Goal: Complete application form: Complete application form

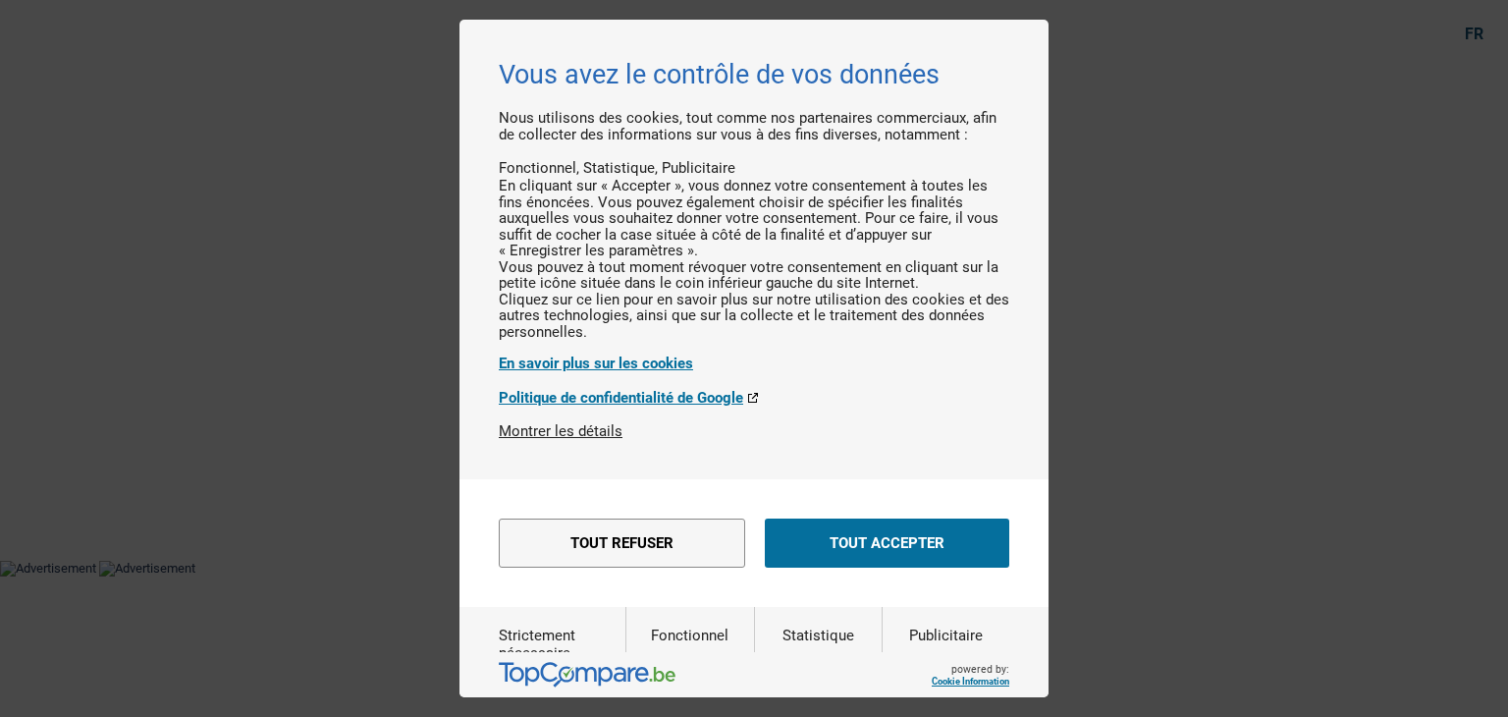
drag, startPoint x: 868, startPoint y: 569, endPoint x: 873, endPoint y: 445, distance: 124.8
click at [868, 567] on button "Tout accepter" at bounding box center [887, 542] width 244 height 49
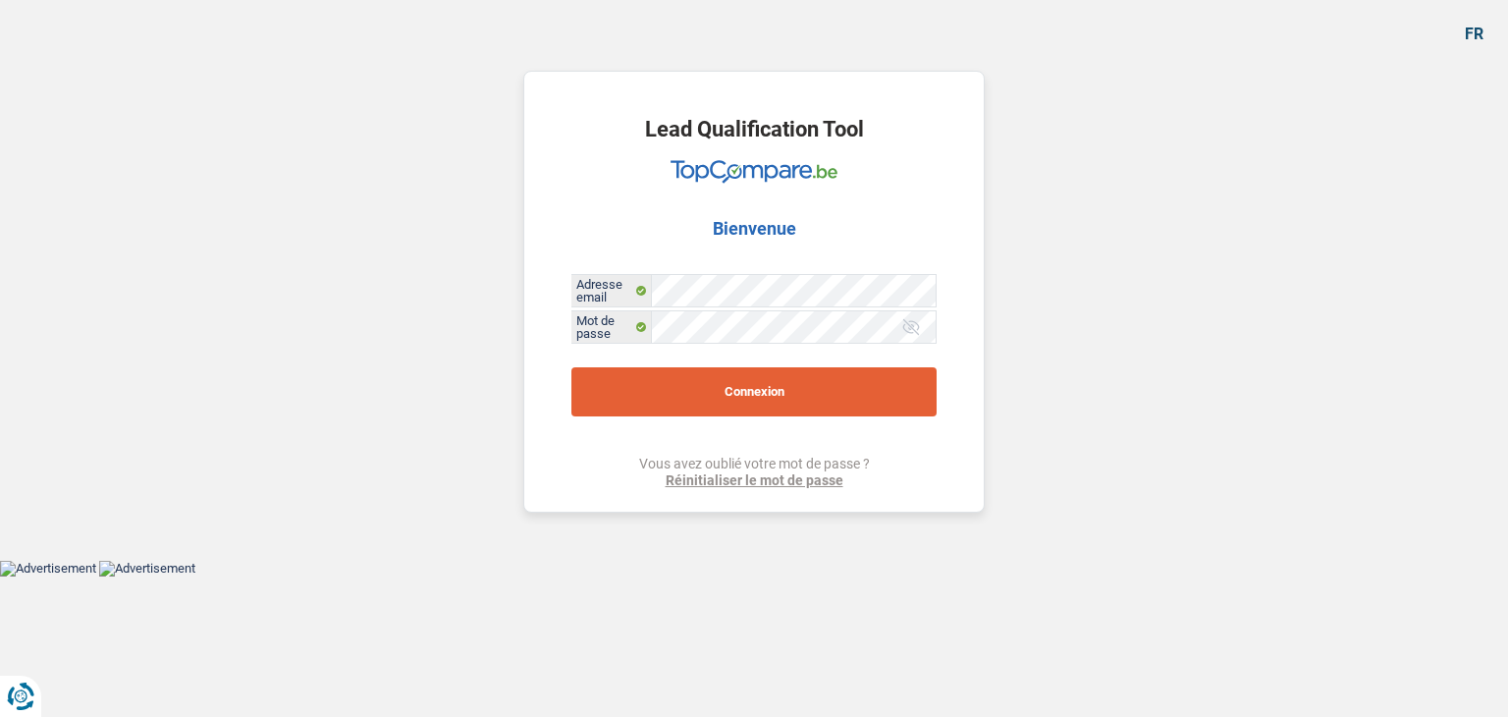
click at [691, 395] on button "Connexion" at bounding box center [753, 391] width 365 height 49
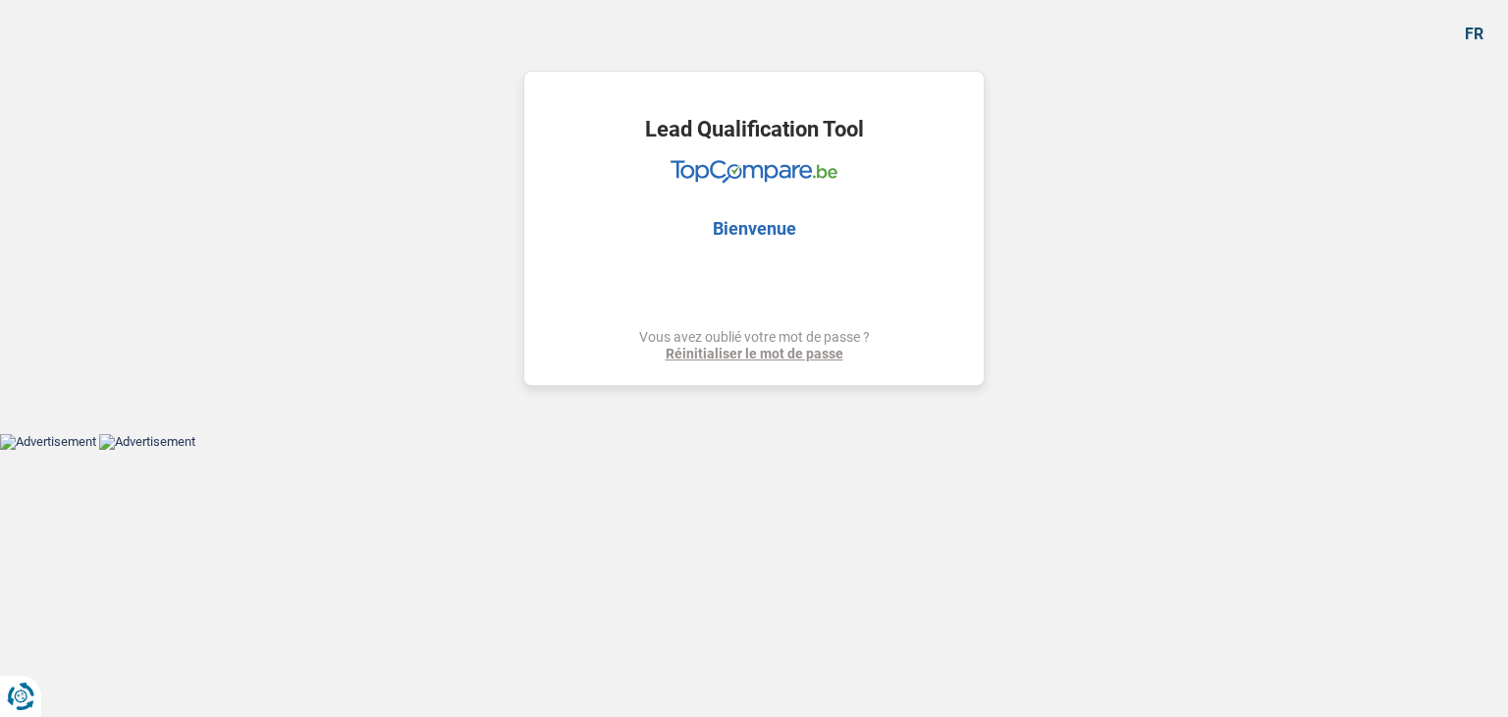
select select "refinancing"
select select "car"
select select "84"
select select "refinancing"
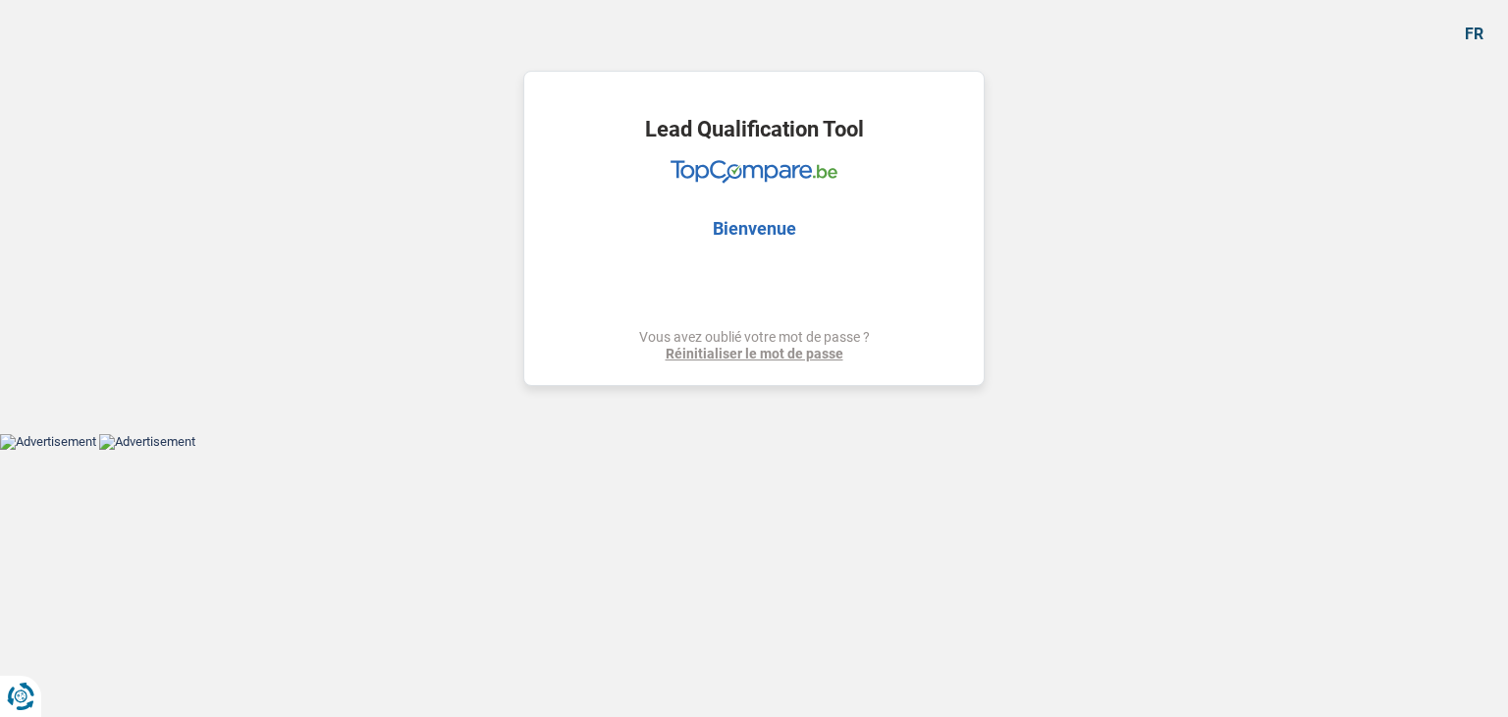
select select "refinancing"
select select "car"
select select "yes"
select select "84"
select select "privateEmployee"
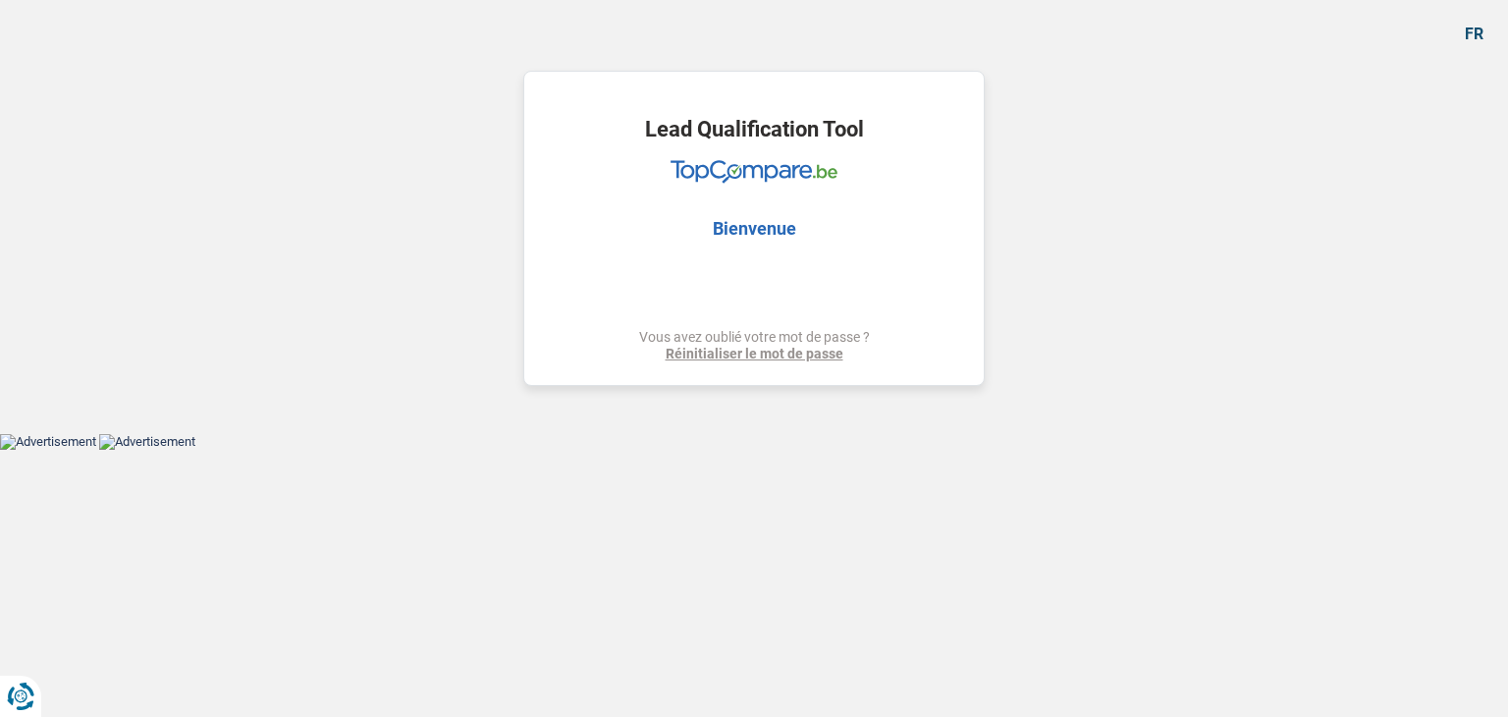
select select "netSalary"
select select "mealVouchers"
select select "familyAllowances"
select select "rents"
select select "creditConsolidation"
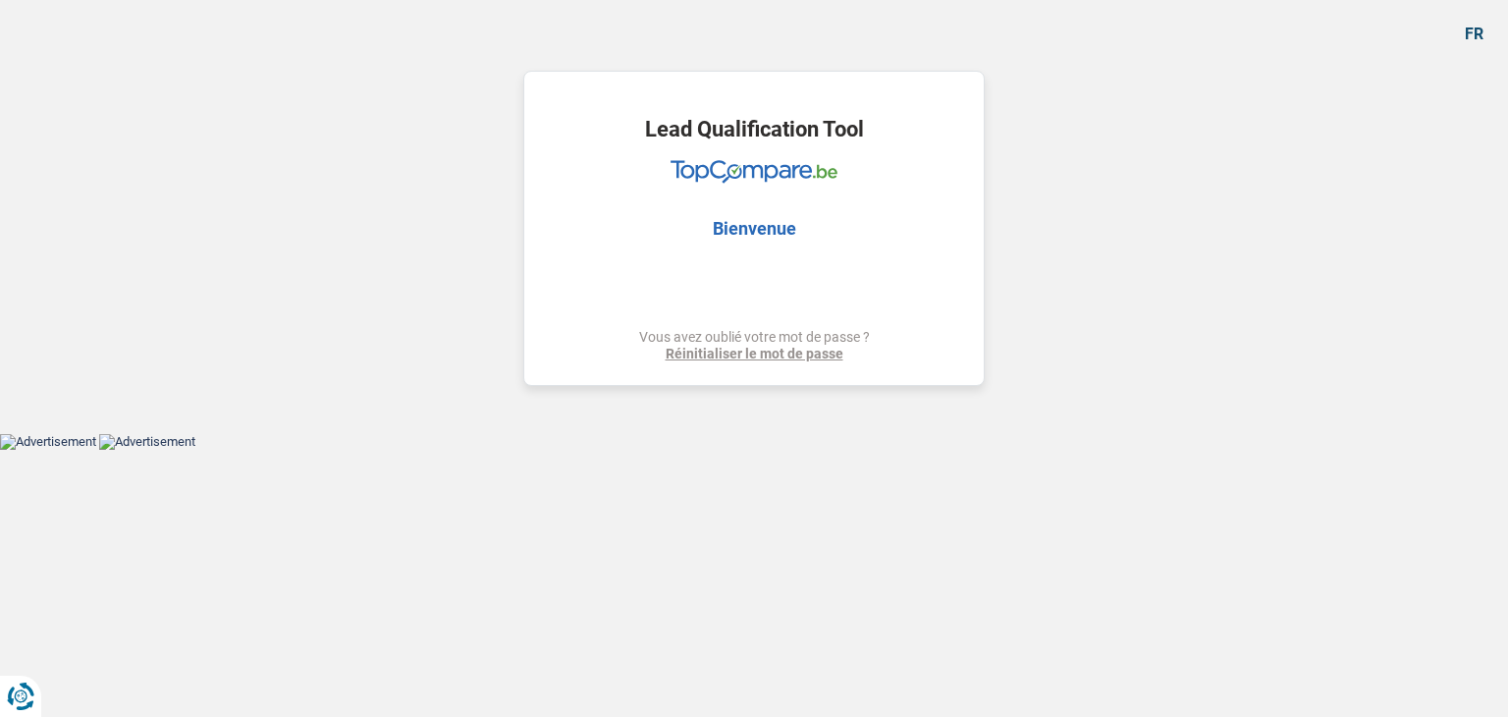
select select "84"
select select "cardOrCredit"
select select "refinancing"
select select "car"
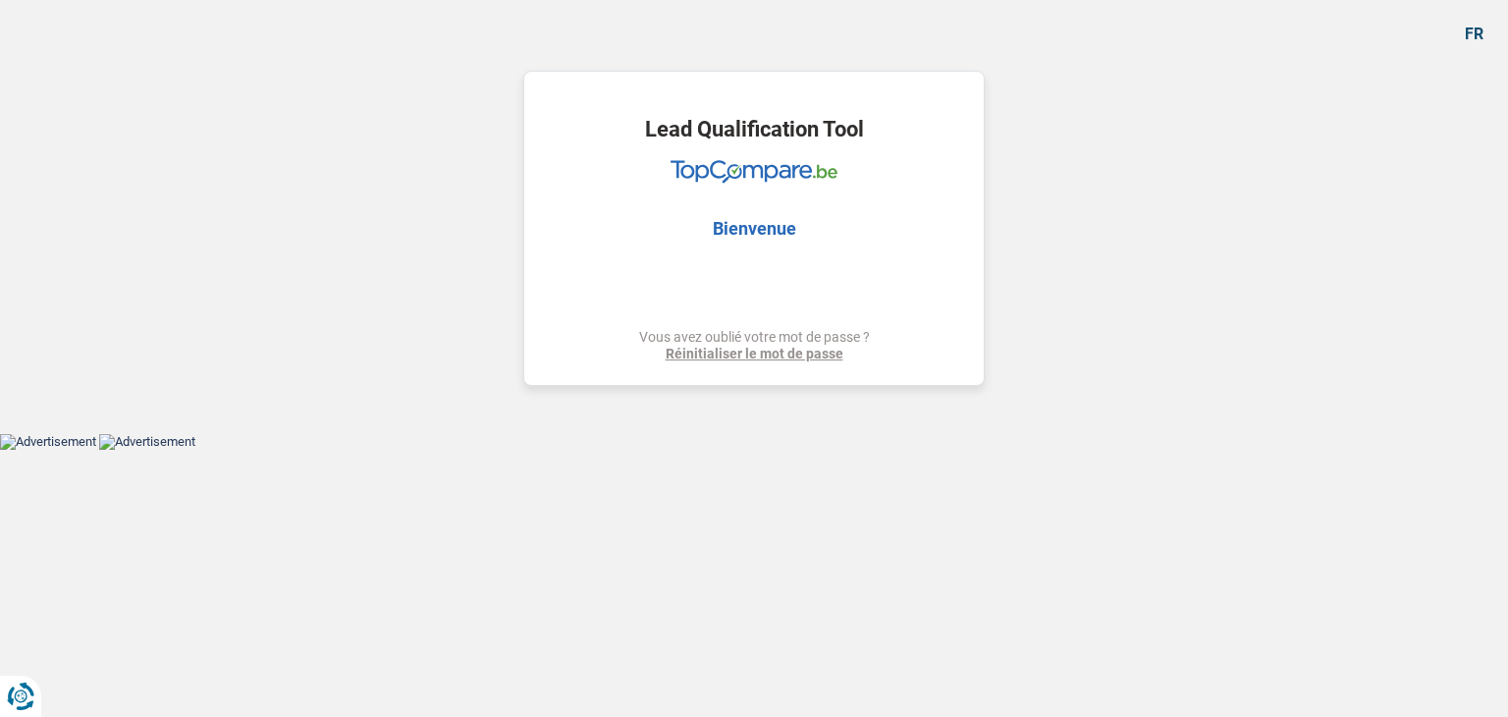
select select "yes"
select select "84"
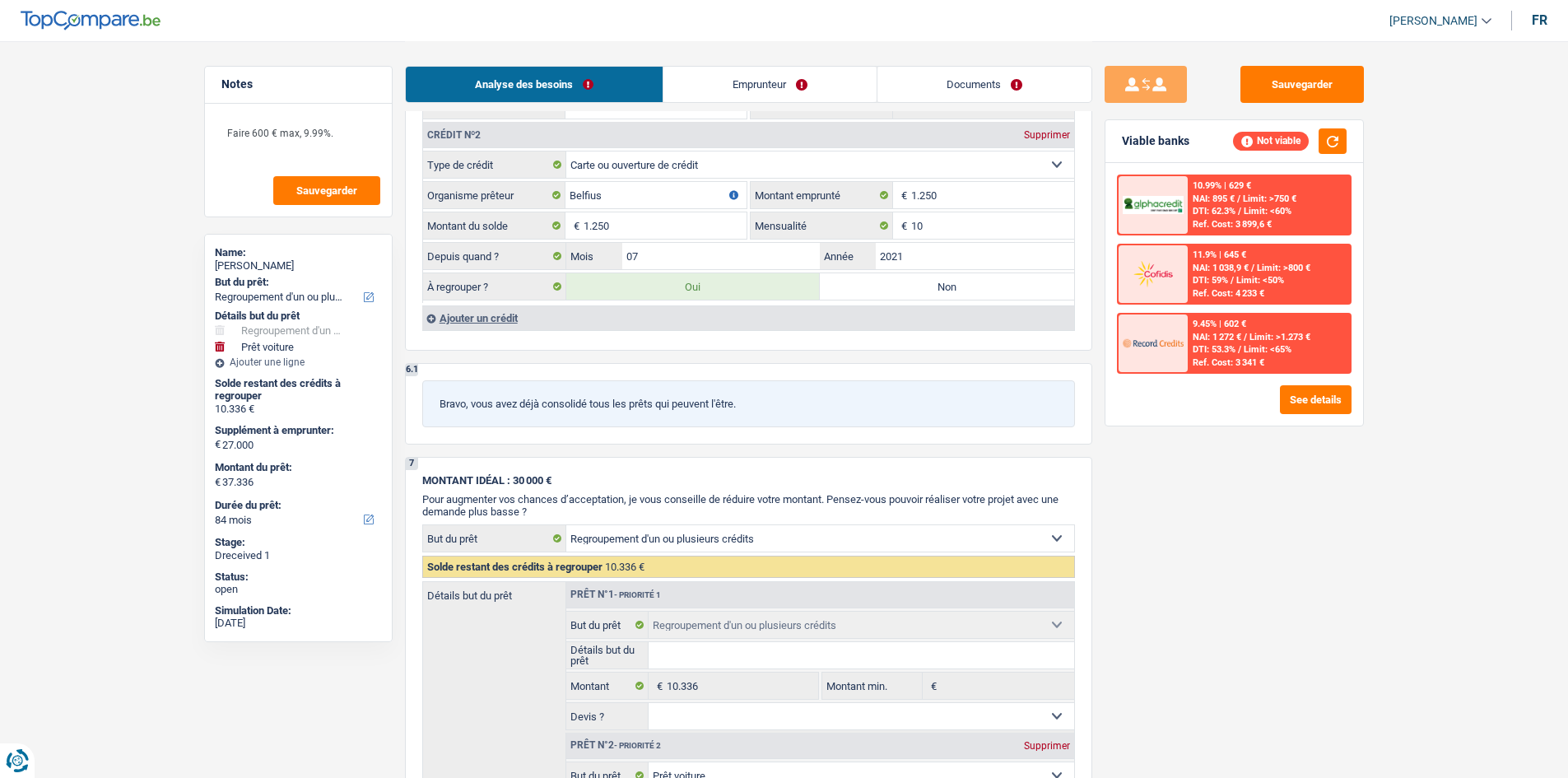
scroll to position [1975, 0]
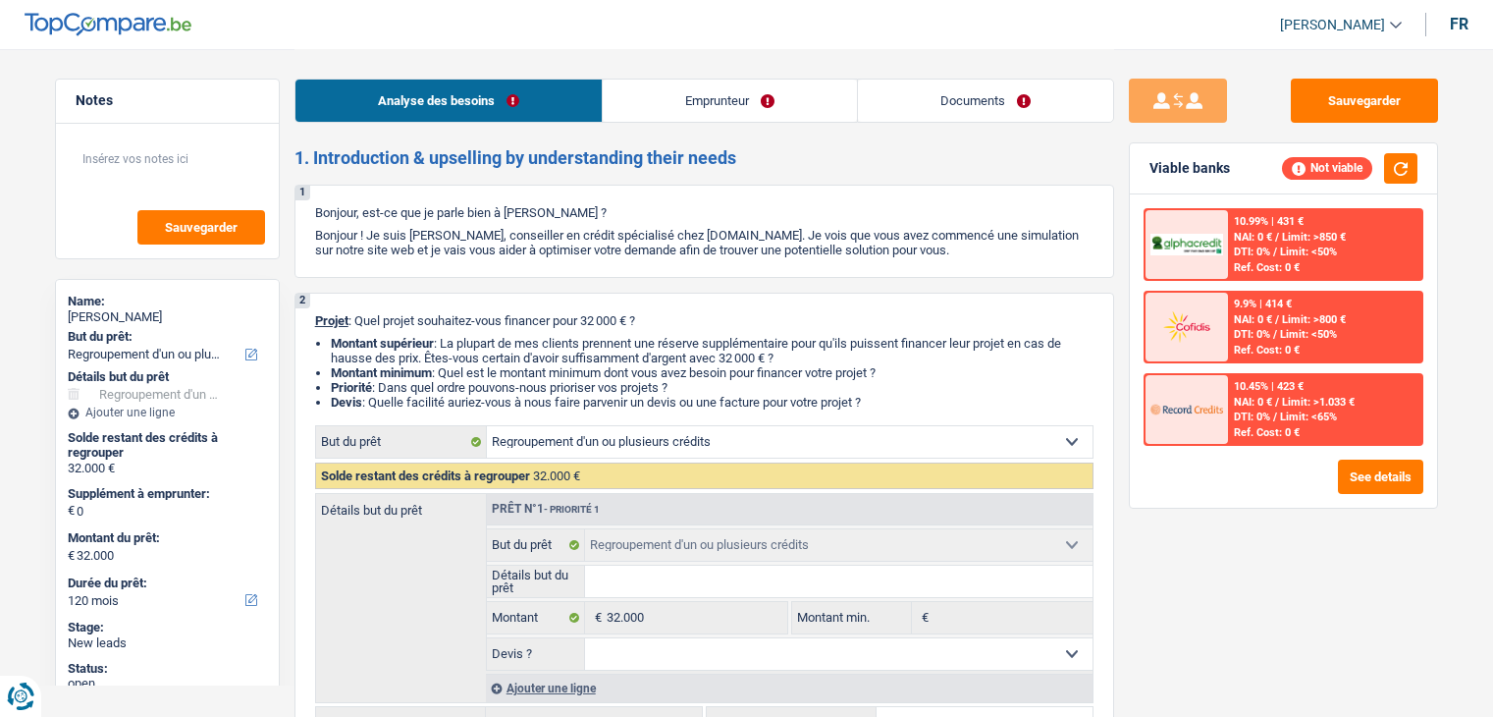
select select "refinancing"
select select "120"
select select "refinancing"
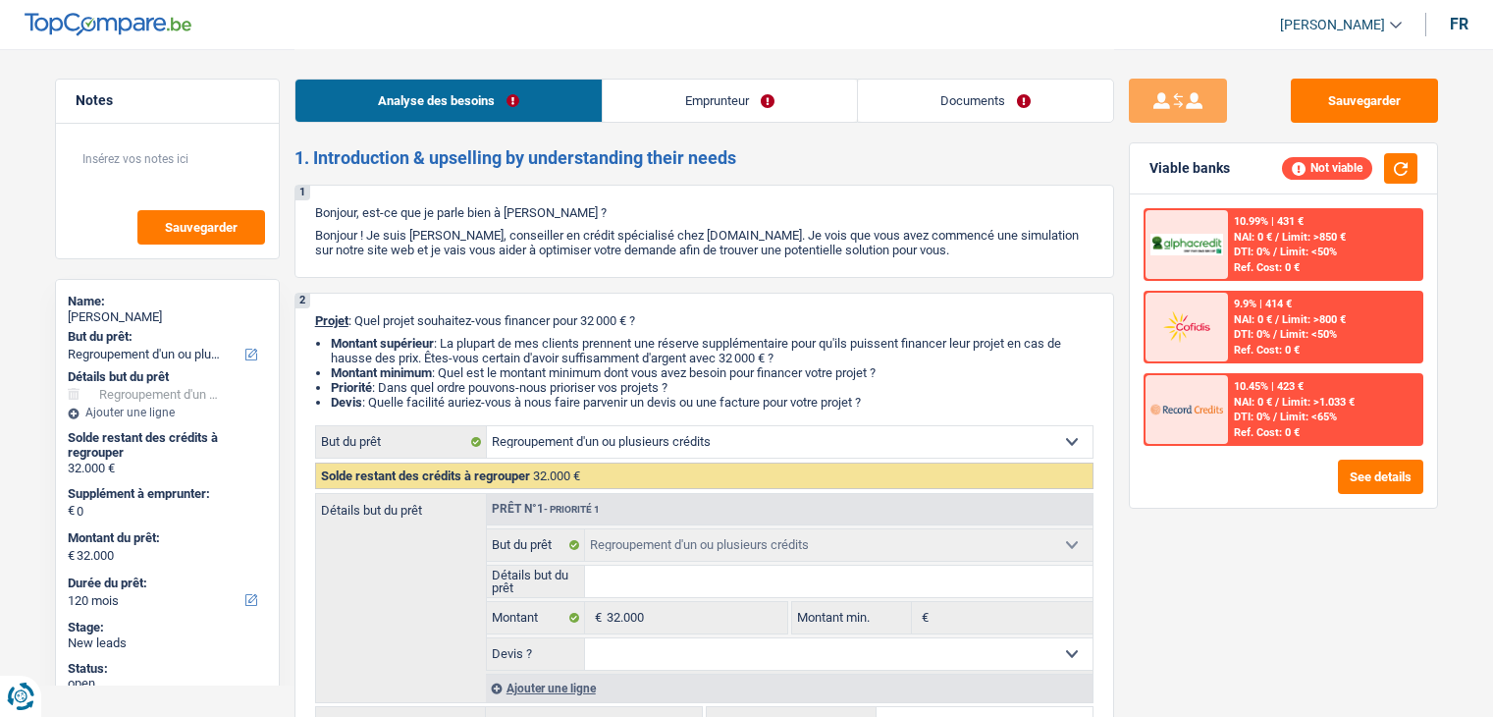
select select "120"
select select "privateEmployee"
select select "netSalary"
select select "mealVouchers"
select select "refinancing"
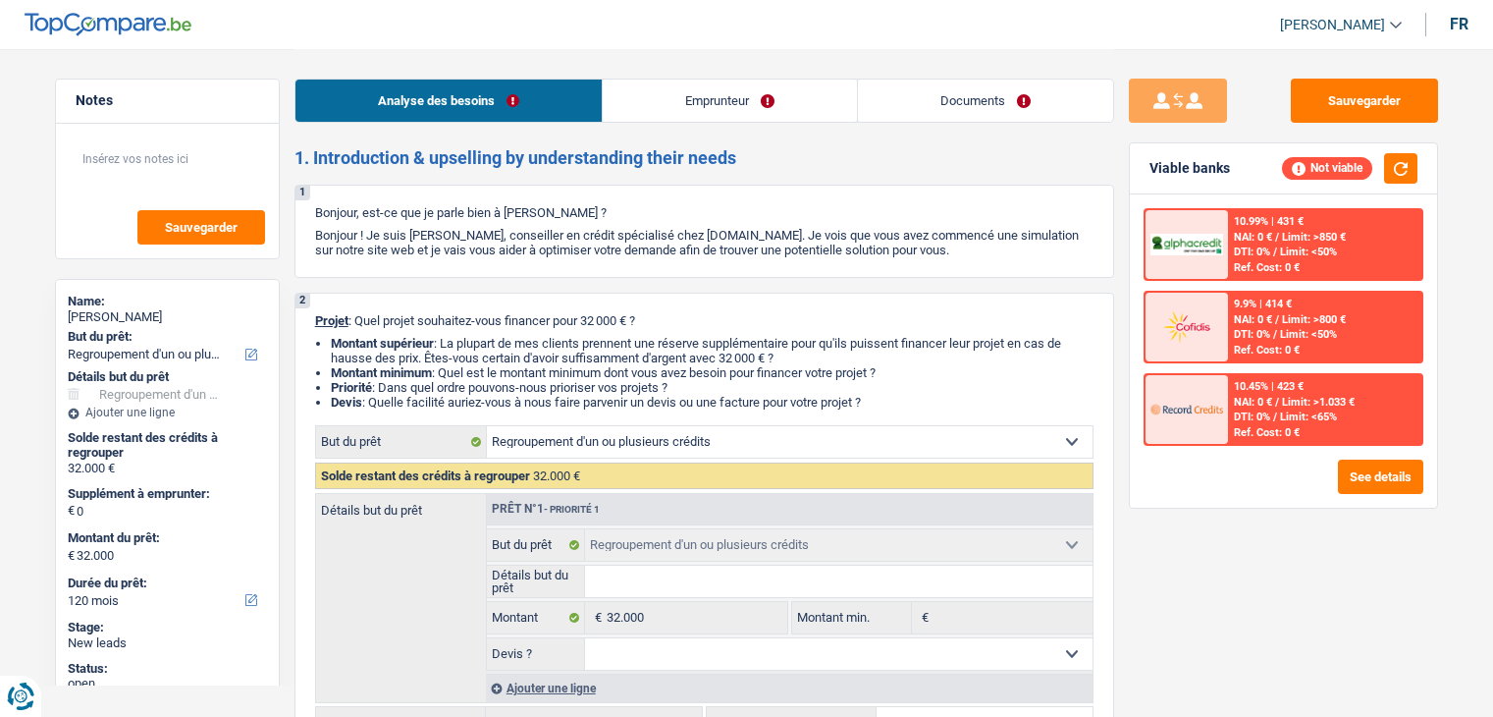
select select "refinancing"
select select "120"
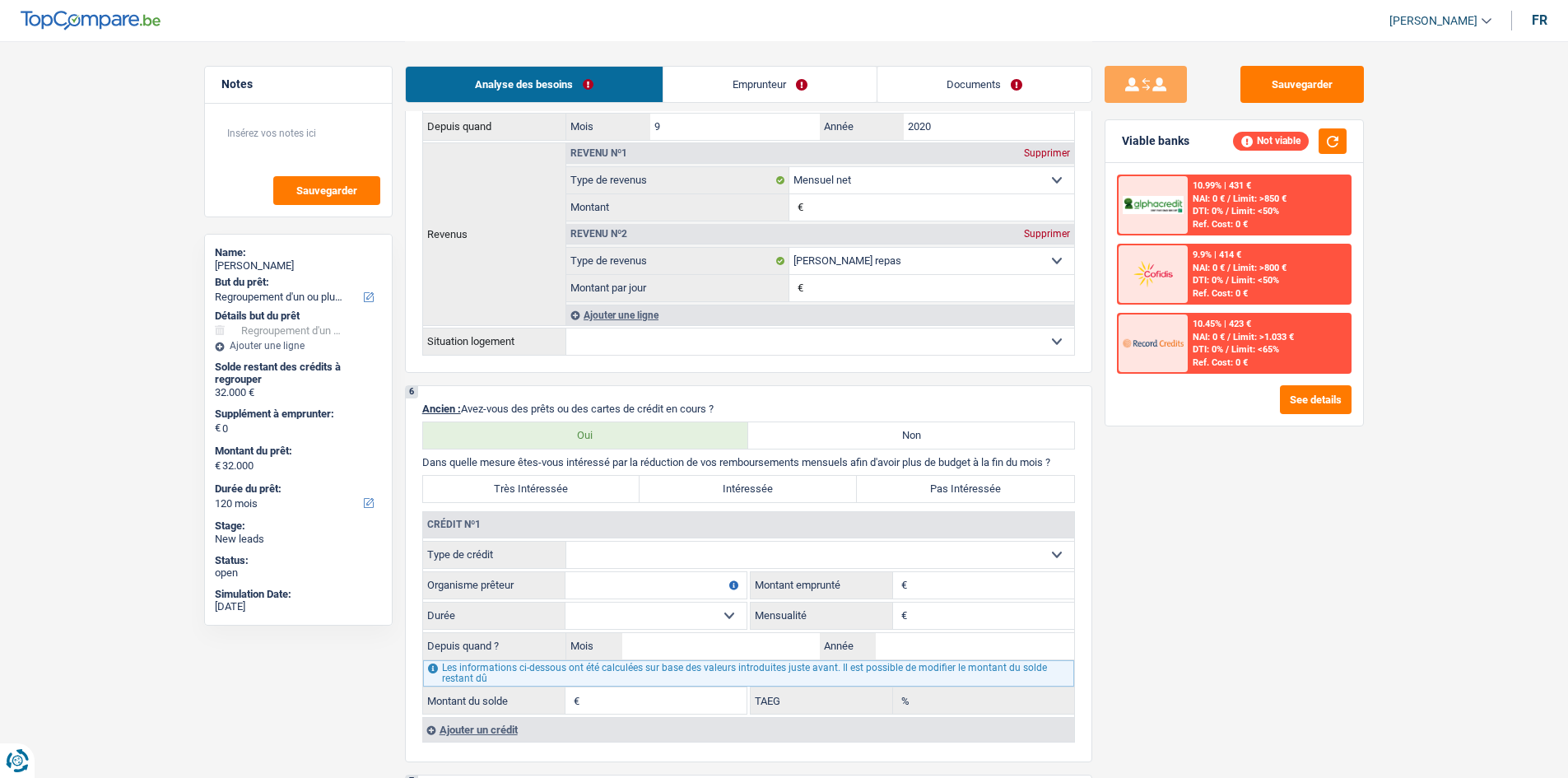
scroll to position [1070, 0]
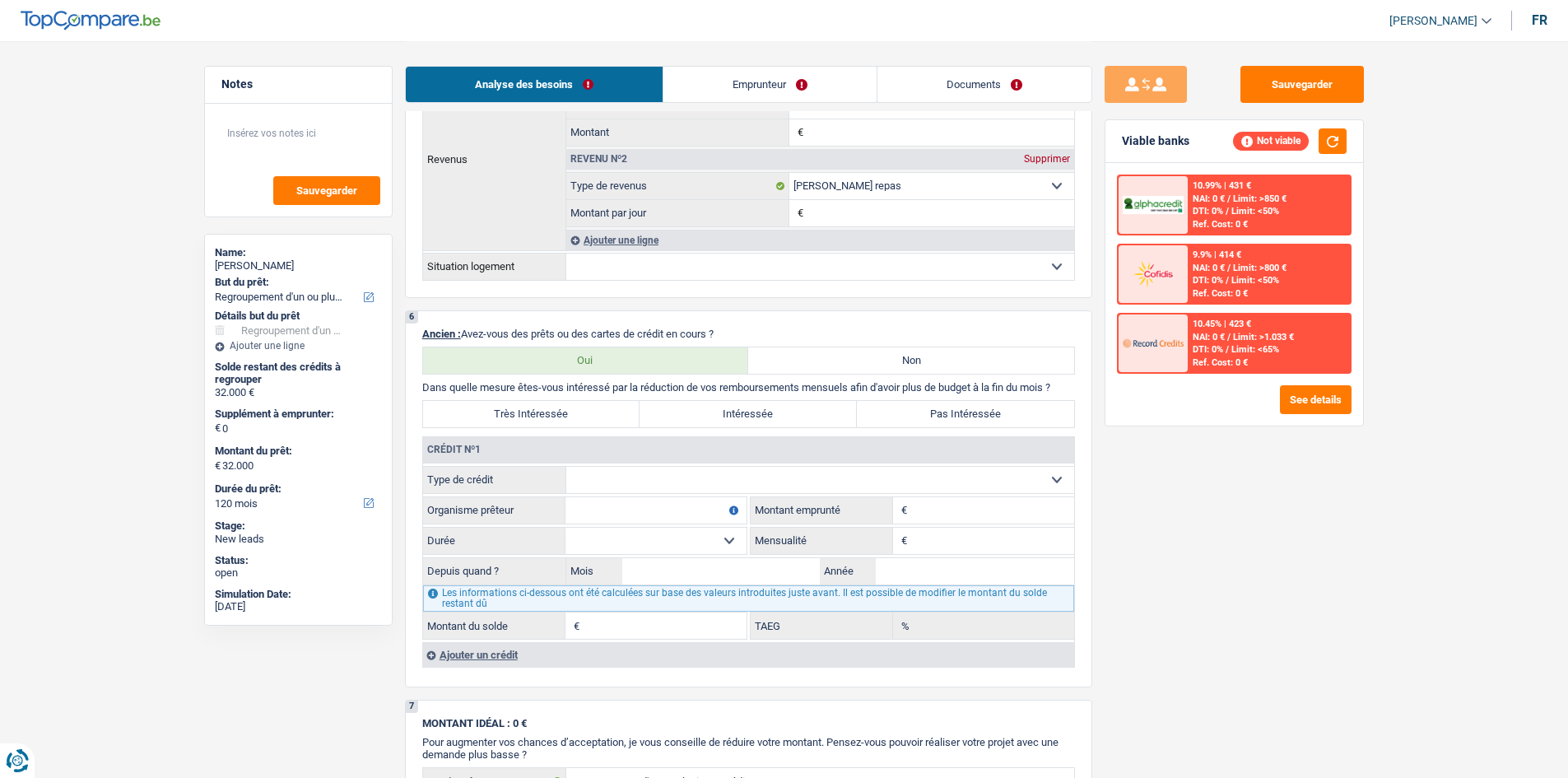
click at [651, 475] on select "Carte ou ouverture de crédit Prêt hypothécaire Vente à tempérament Prêt à tempé…" at bounding box center [820, 480] width 508 height 26
select select "personalLoan"
type input "0"
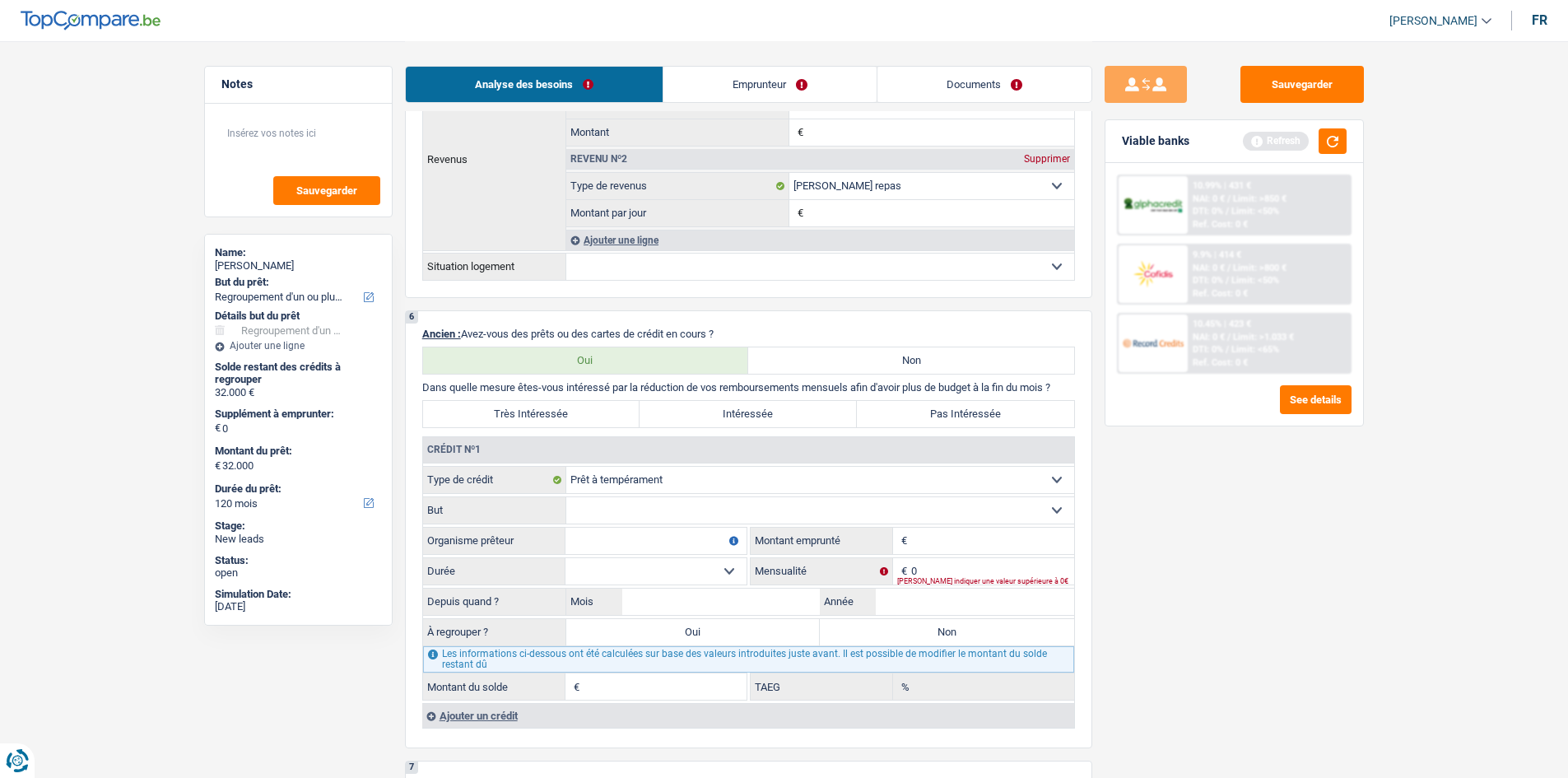
click at [600, 600] on div "Ajouter un crédit" at bounding box center [749, 714] width 652 height 24
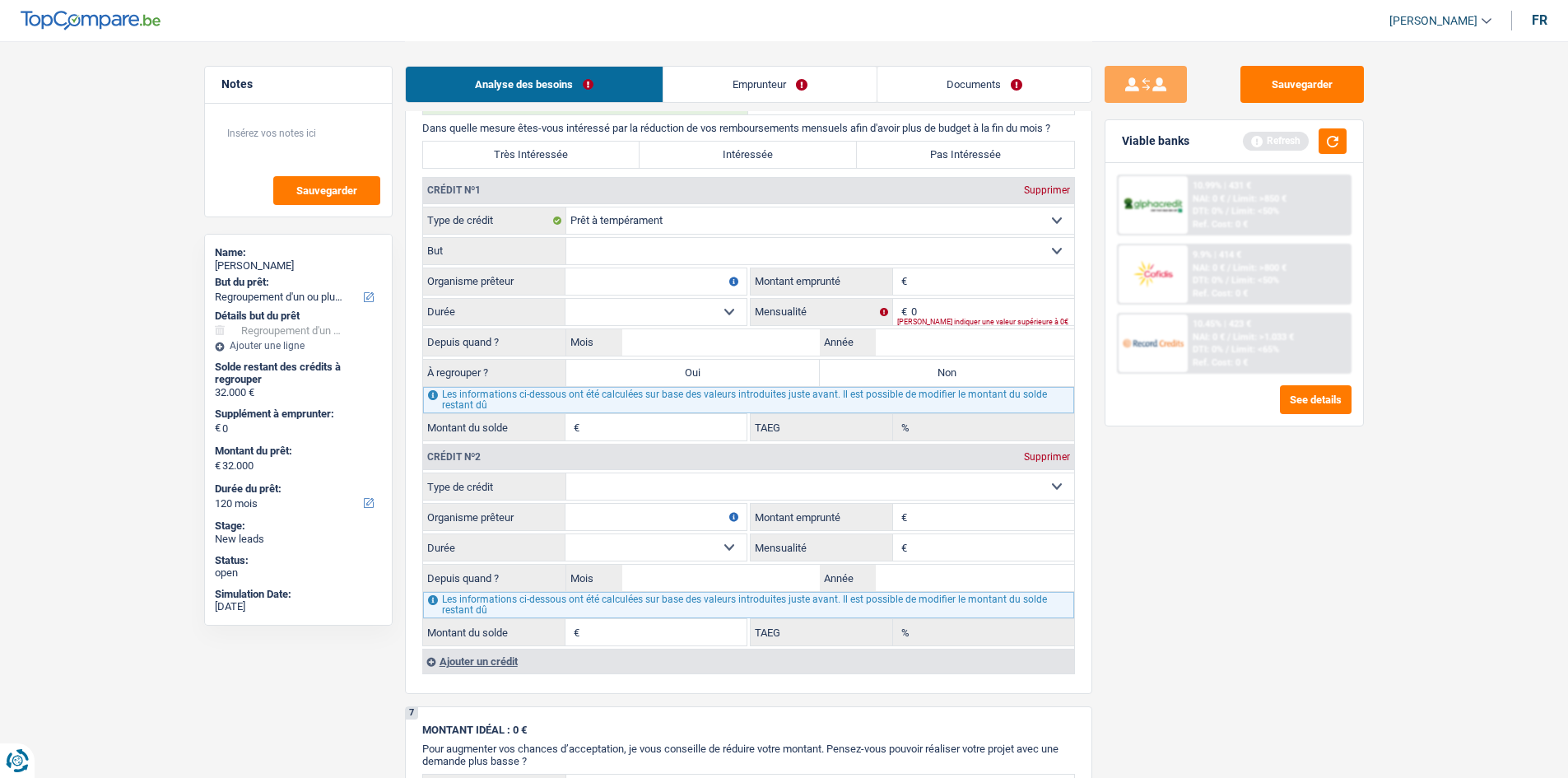
scroll to position [1152, 0]
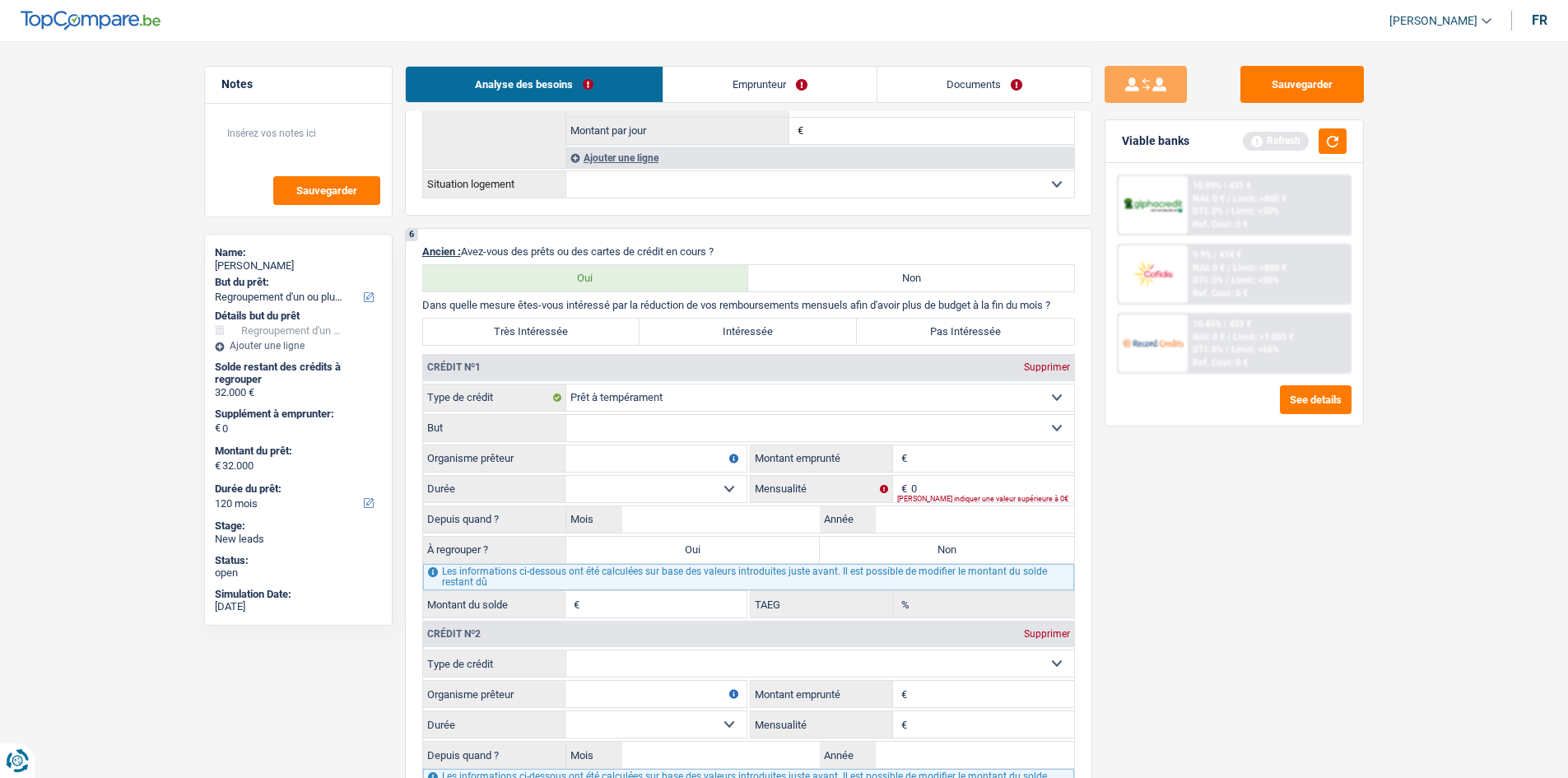
click at [650, 600] on fieldset "Carte ou ouverture de crédit Prêt hypothécaire Vente à tempérament Prêt à tempé…" at bounding box center [749, 736] width 652 height 174
drag, startPoint x: 673, startPoint y: 666, endPoint x: 685, endPoint y: 661, distance: 13.0
click at [674, 600] on select "Carte ou ouverture de crédit Prêt hypothécaire Vente à tempérament Prêt à tempé…" at bounding box center [820, 663] width 508 height 26
select select "personalLoan"
type input "0"
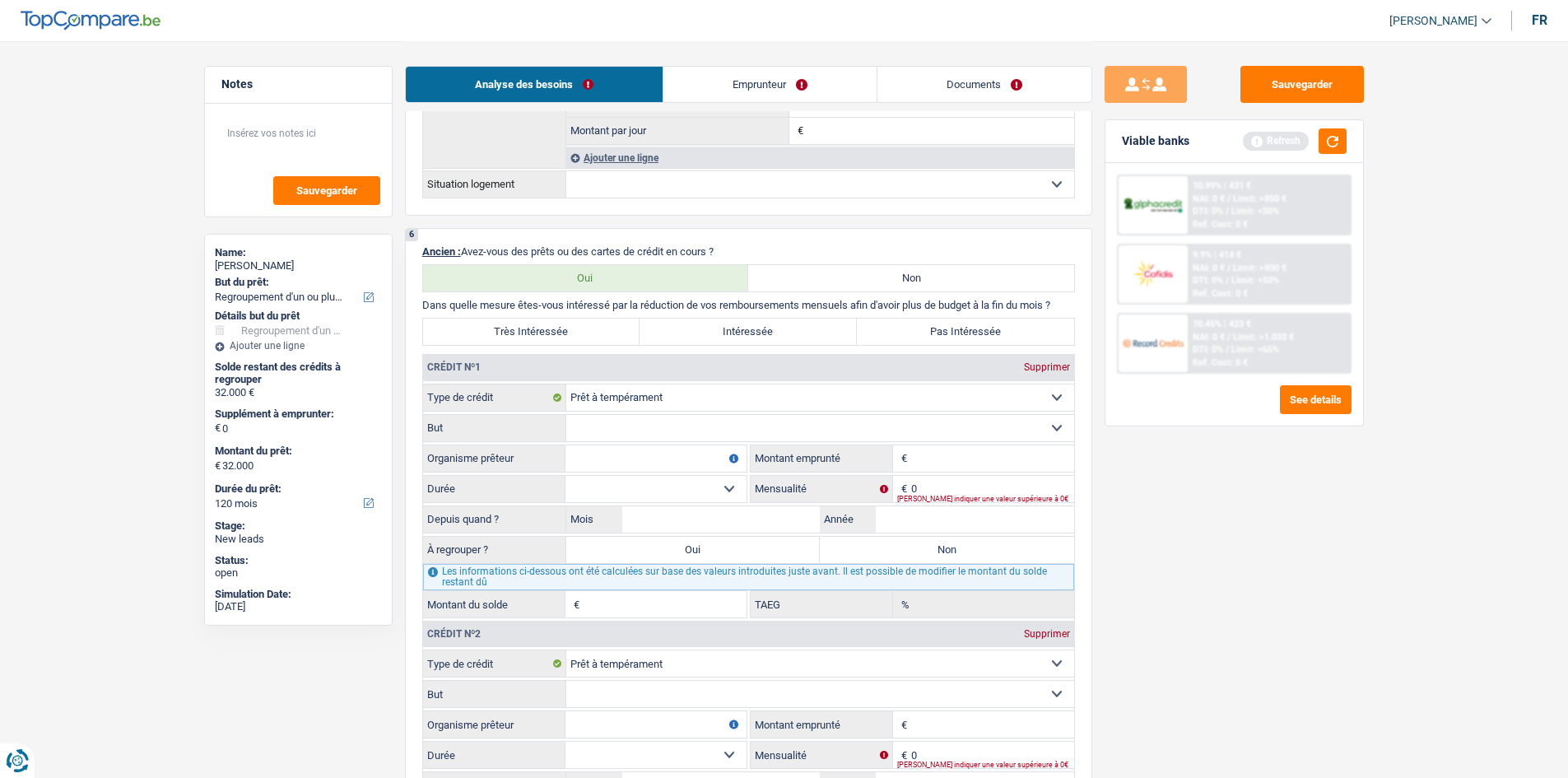
click at [948, 86] on link "Documents" at bounding box center [984, 85] width 214 height 35
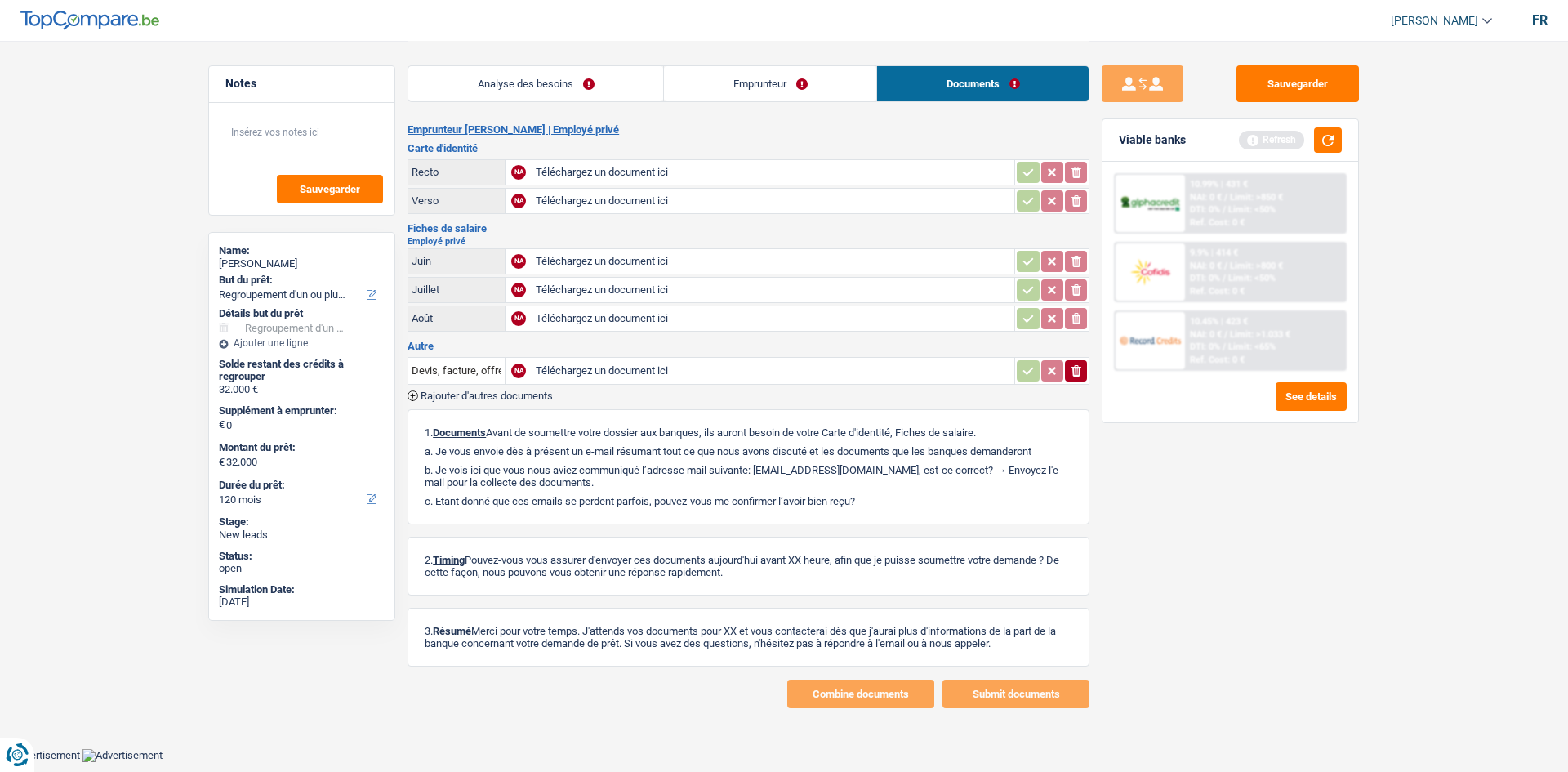
click at [777, 72] on link "Emprunteur" at bounding box center [769, 84] width 212 height 35
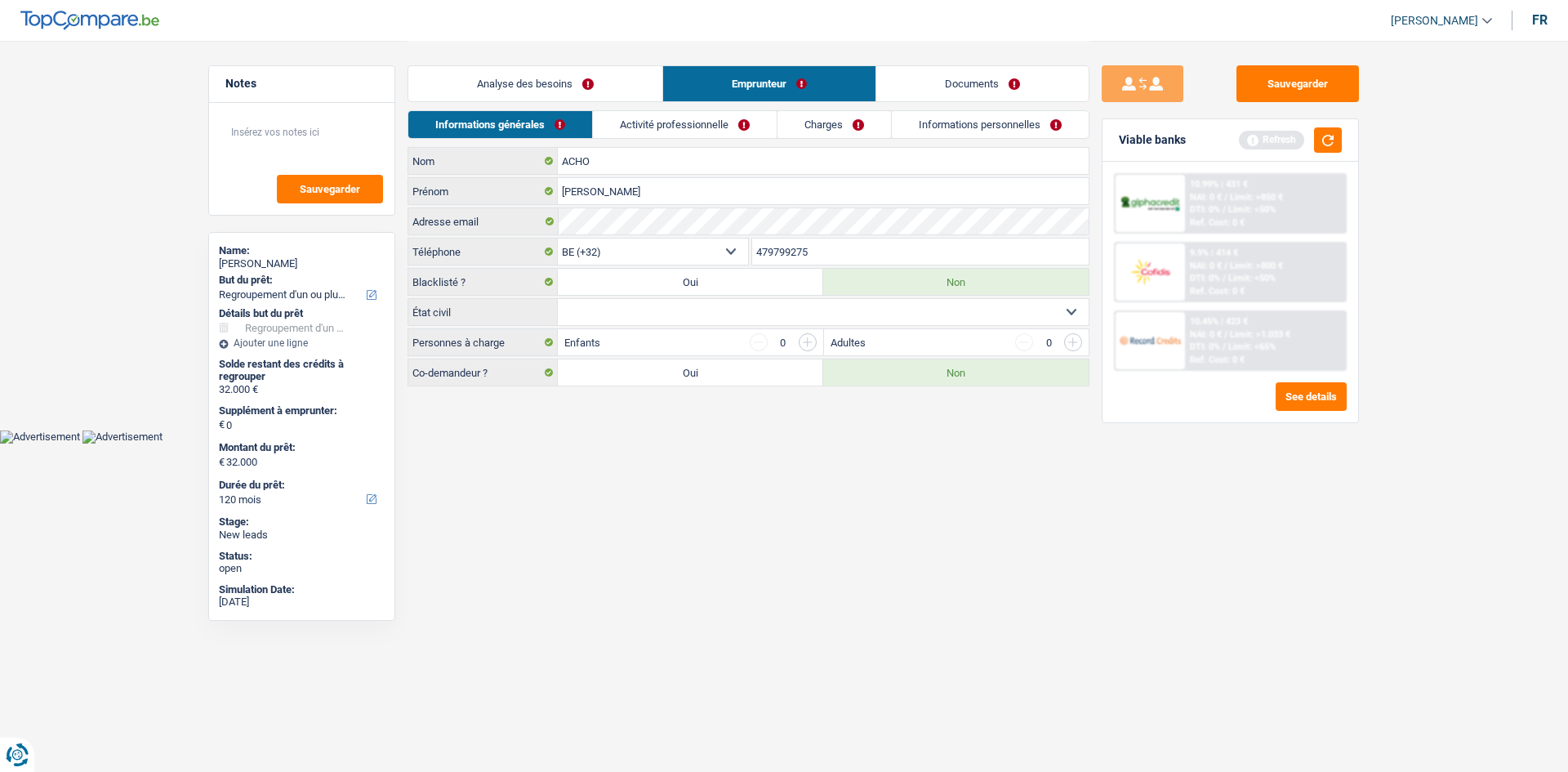
click at [825, 131] on link "Charges" at bounding box center [834, 125] width 113 height 27
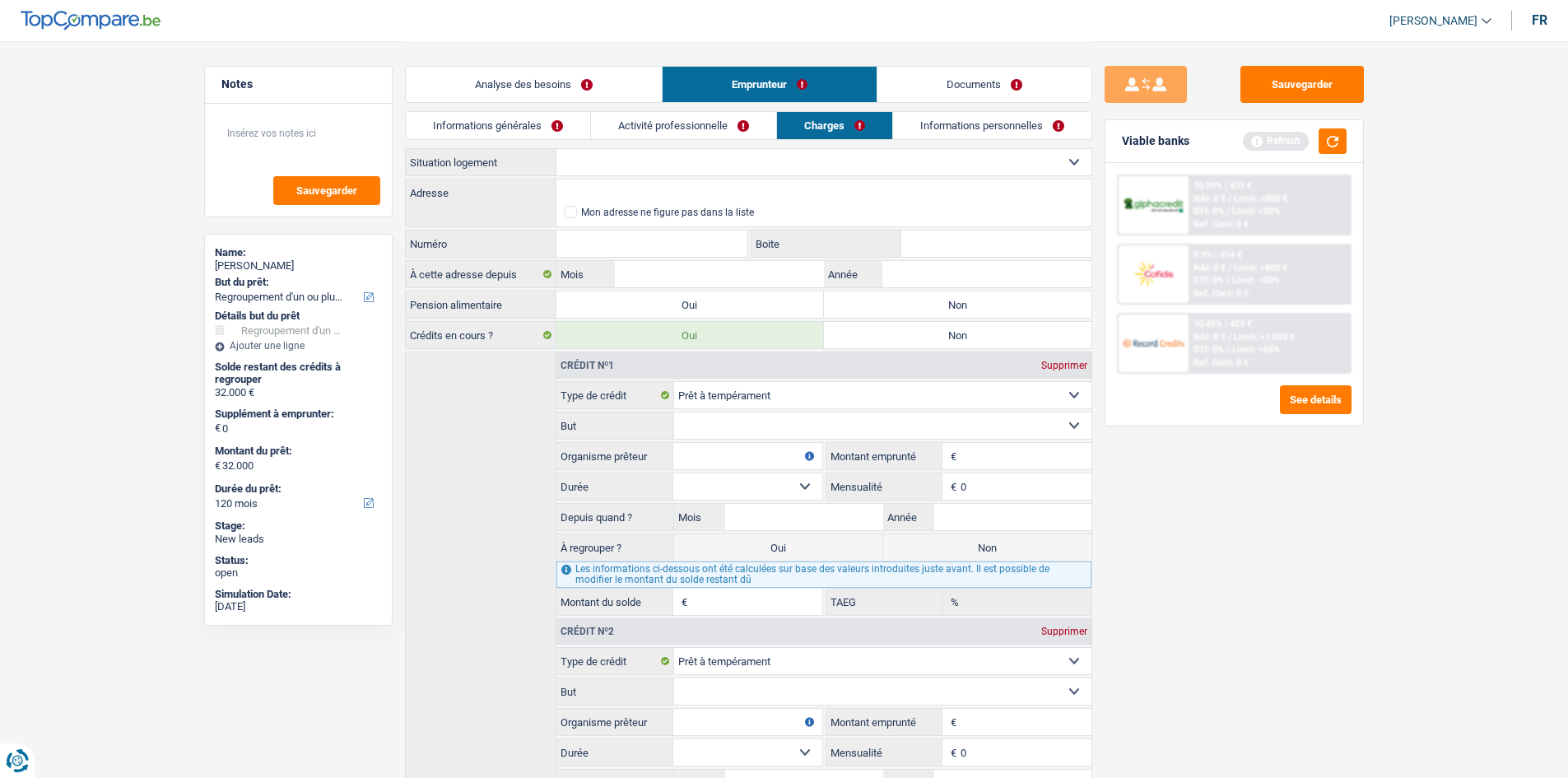
drag, startPoint x: 956, startPoint y: 122, endPoint x: 935, endPoint y: 131, distance: 22.8
click at [955, 122] on link "Informations personnelles" at bounding box center [992, 126] width 199 height 27
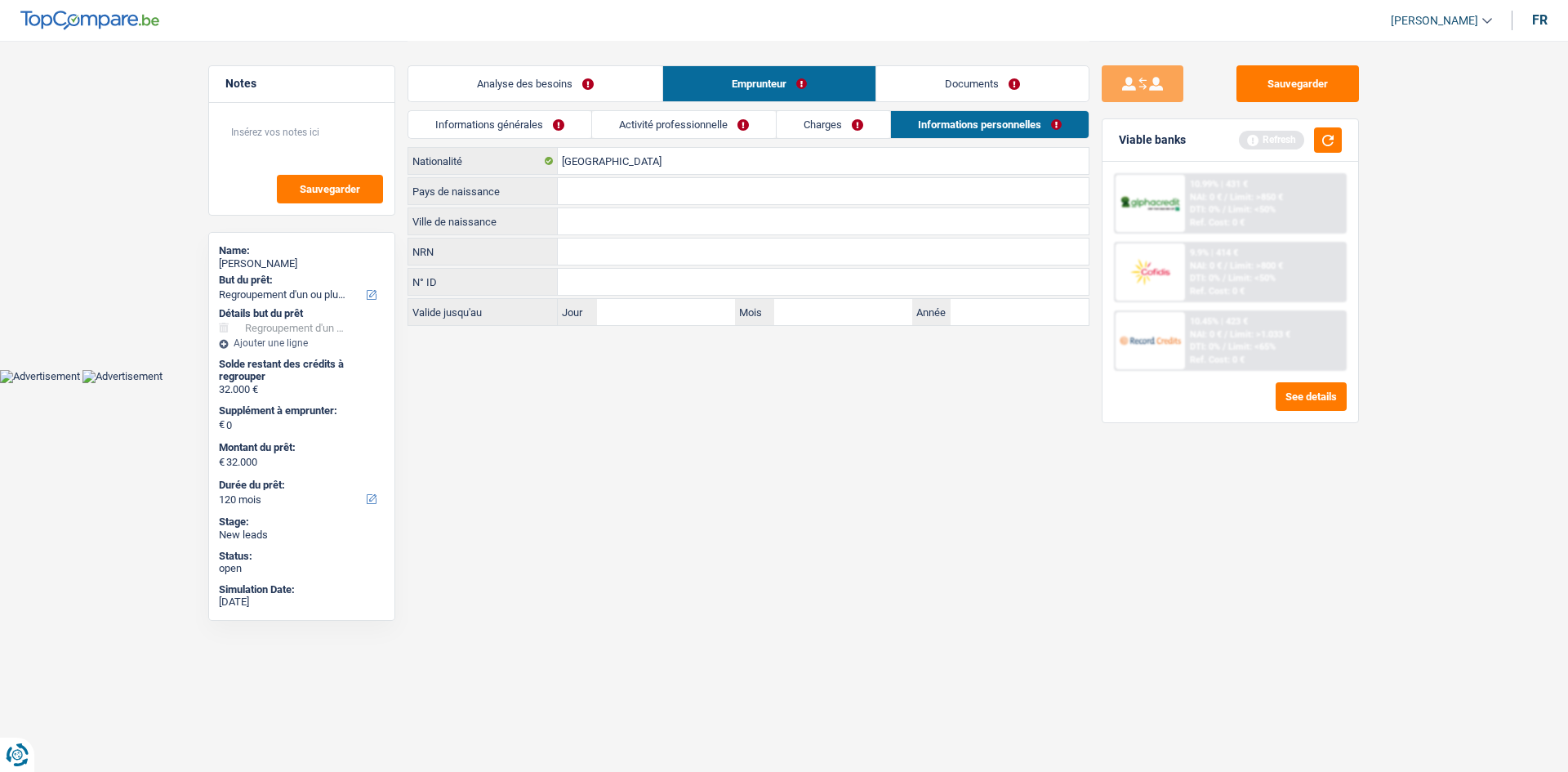
click at [647, 96] on link "Analyse des besoins" at bounding box center [535, 84] width 254 height 35
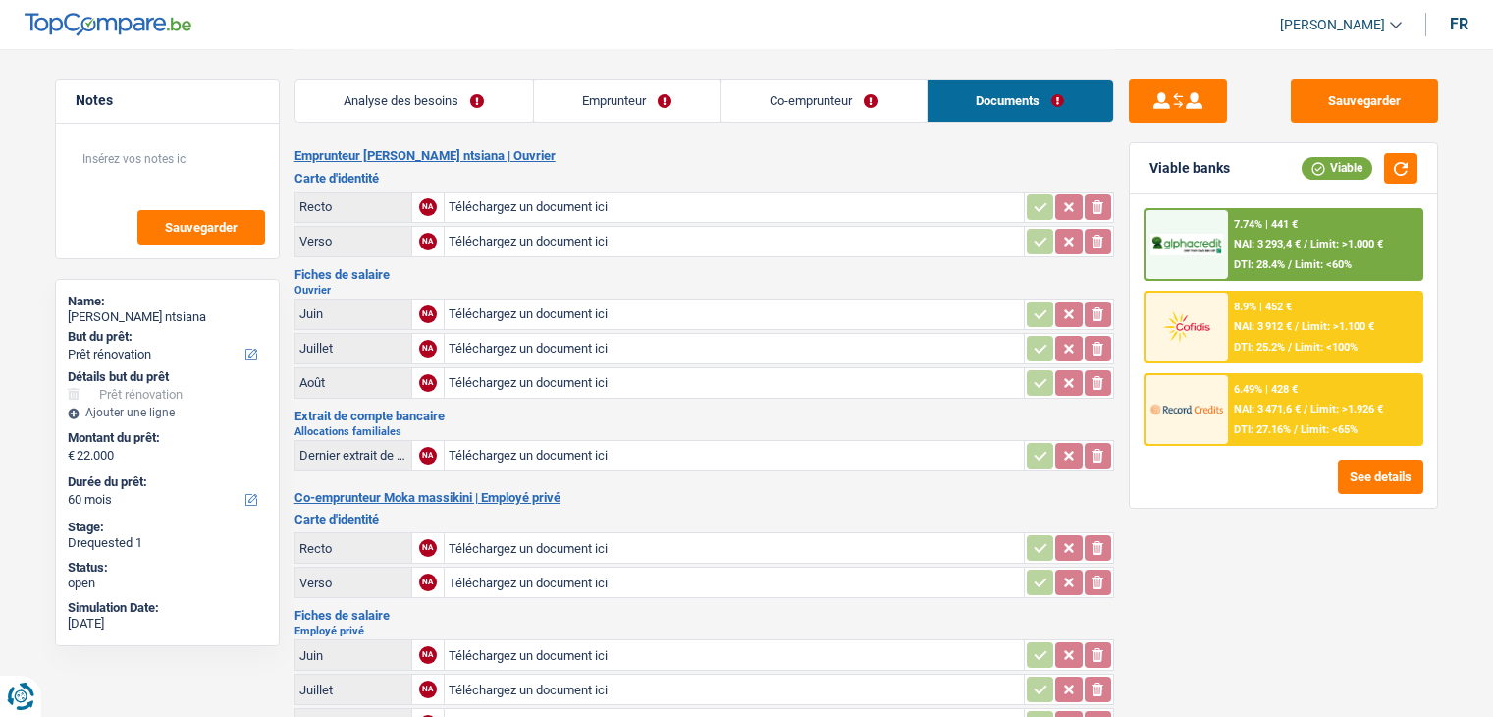
select select "renovation"
select select "60"
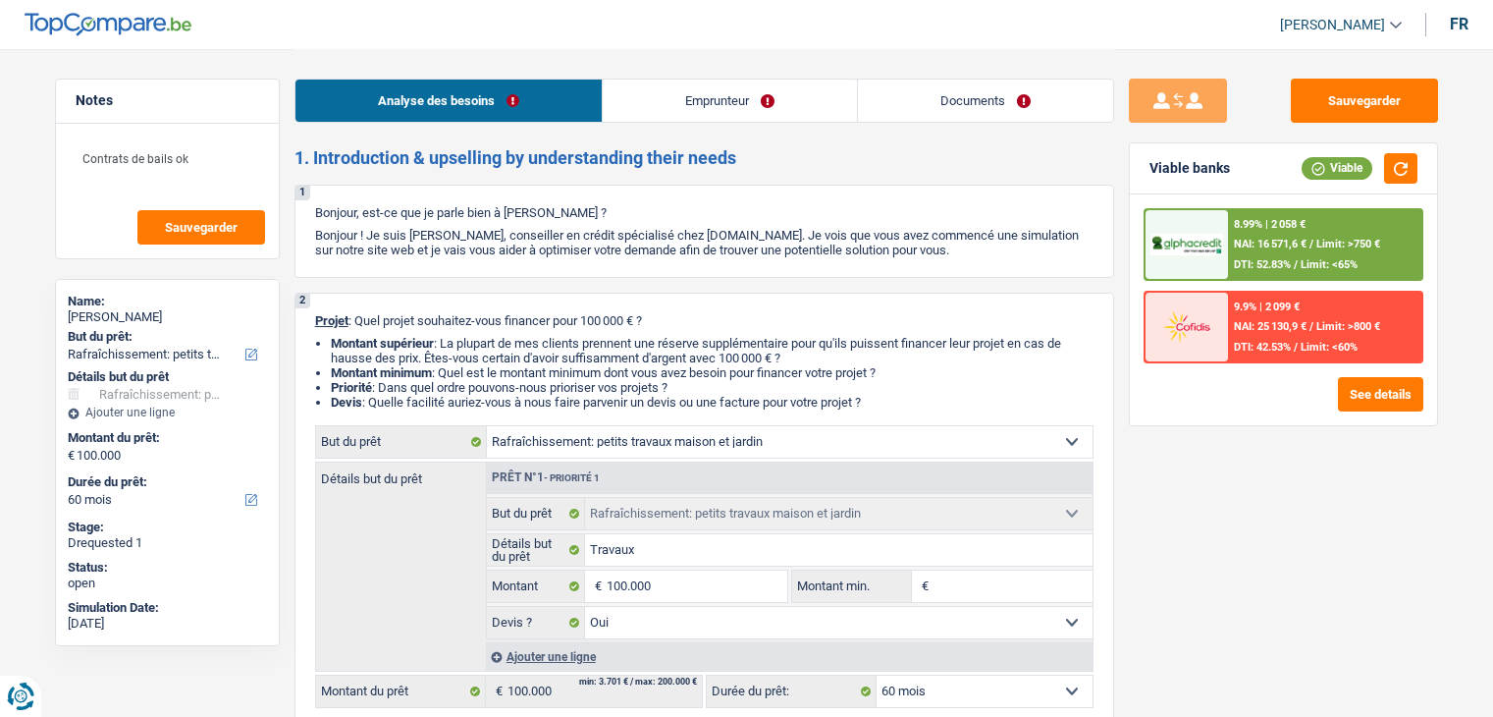
select select "houseOrGarden"
select select "60"
select select "houseOrGarden"
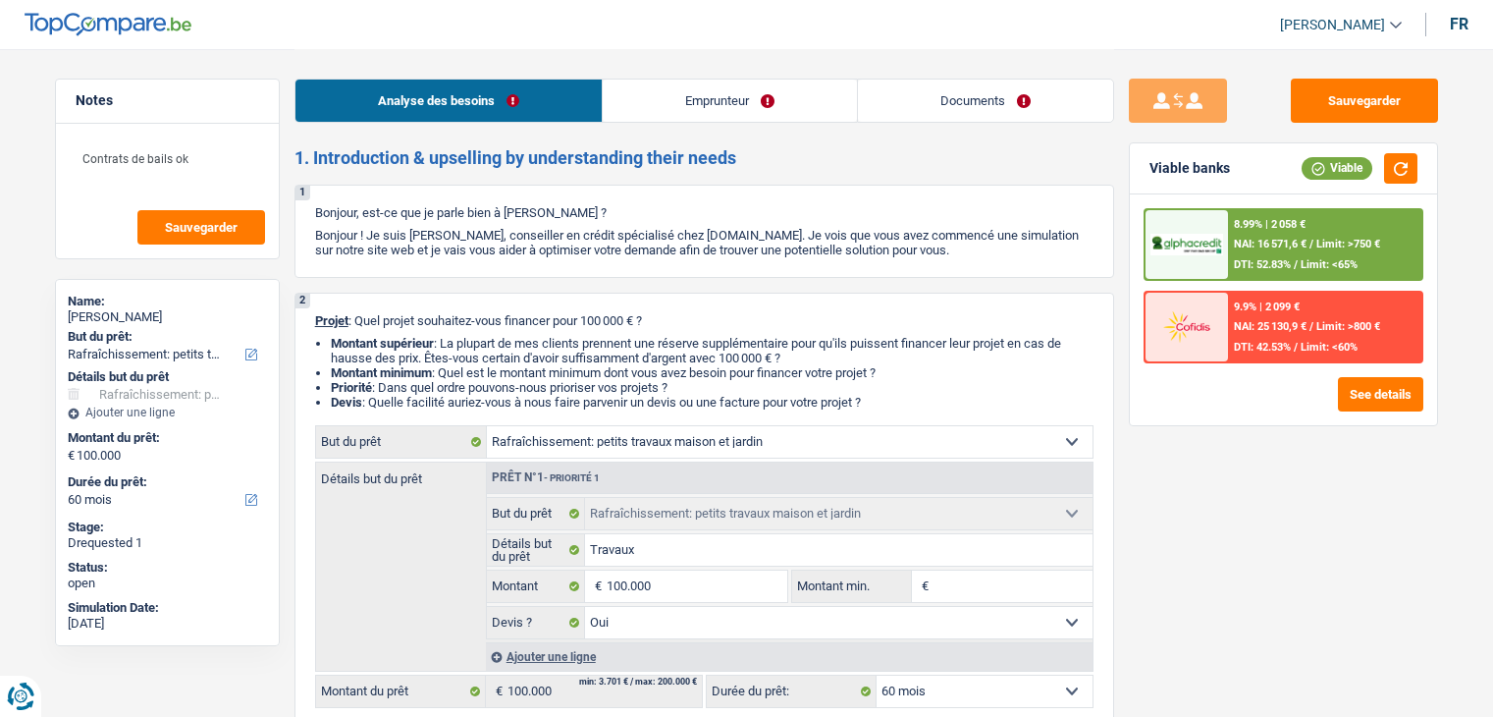
select select "yes"
select select "60"
select select "retired"
select select "rentalIncome"
select select "pension"
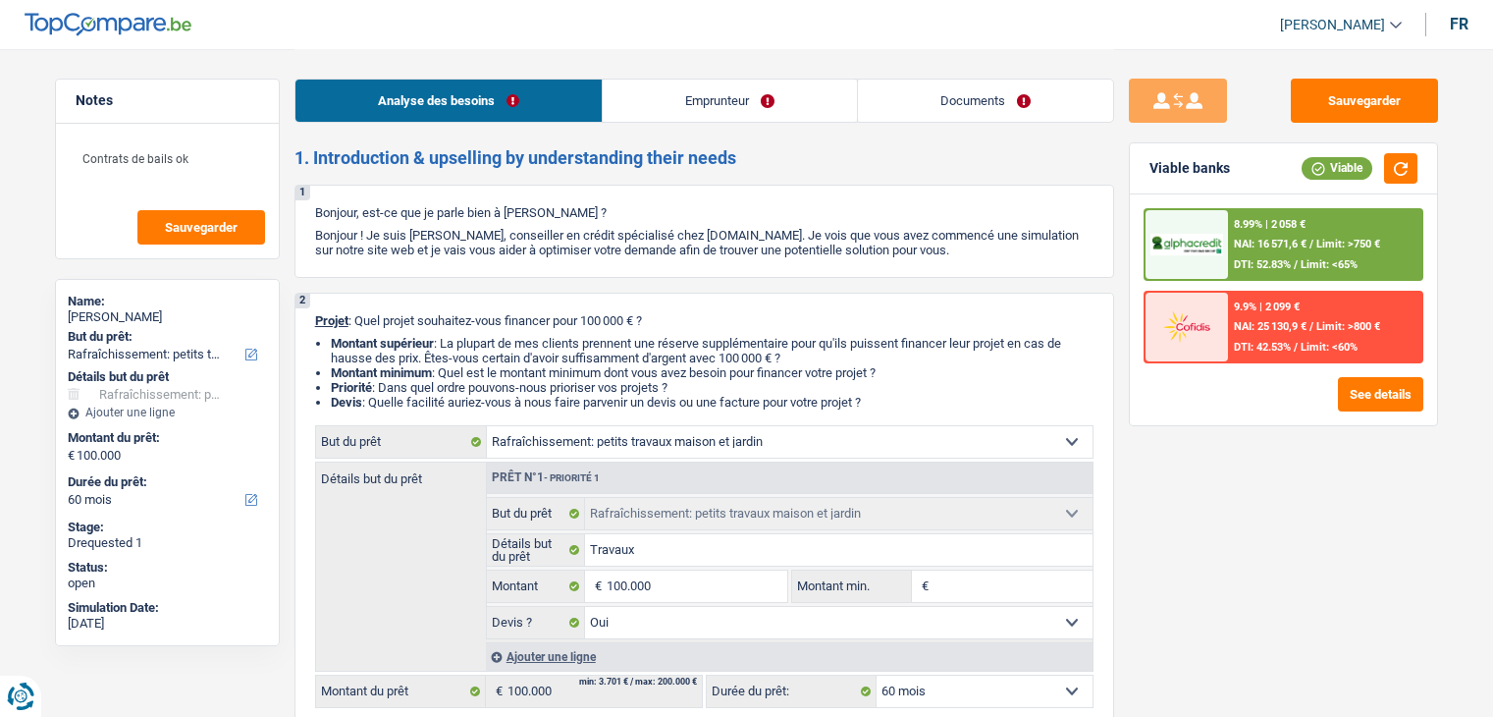
select select "ownerWithoutMortgage"
select select "houseOrGarden"
select select "yes"
select select "60"
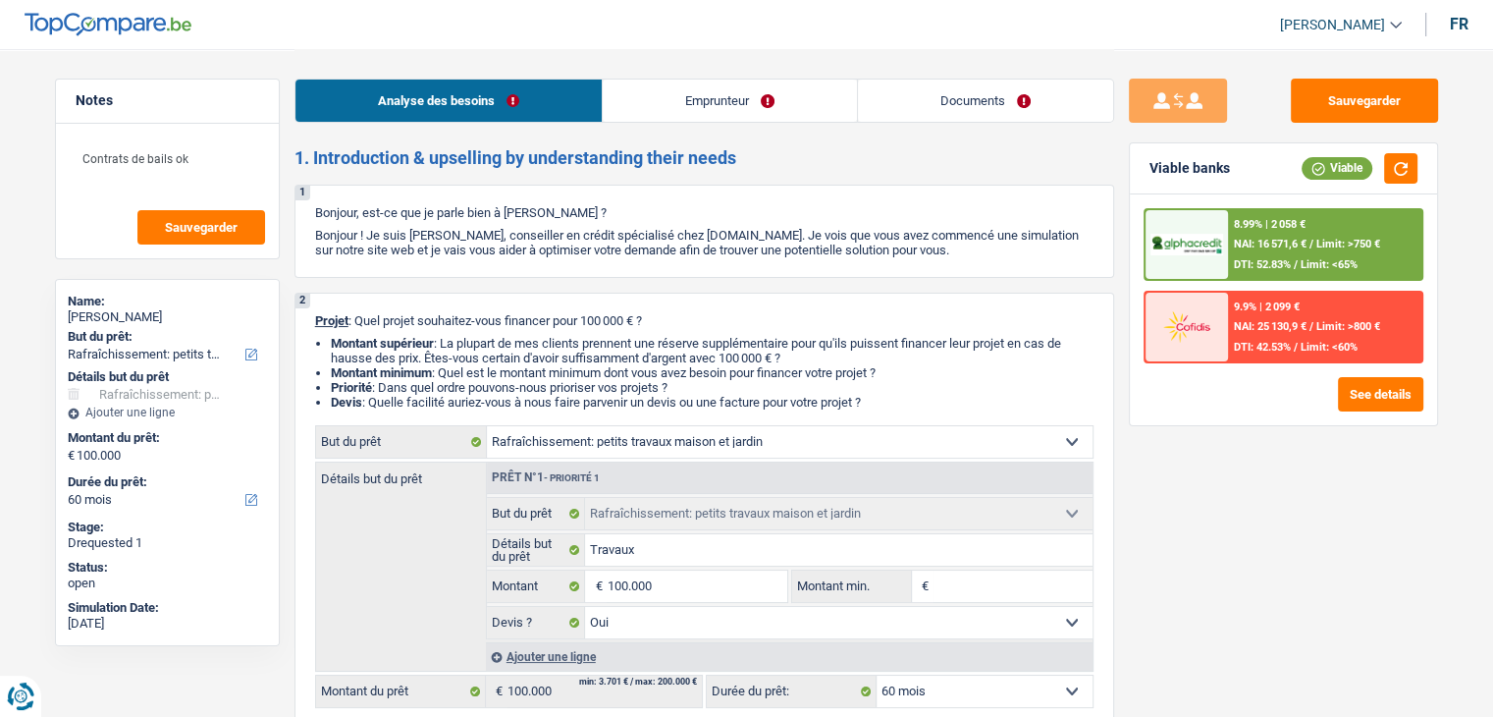
click at [1037, 92] on link "Documents" at bounding box center [985, 101] width 255 height 42
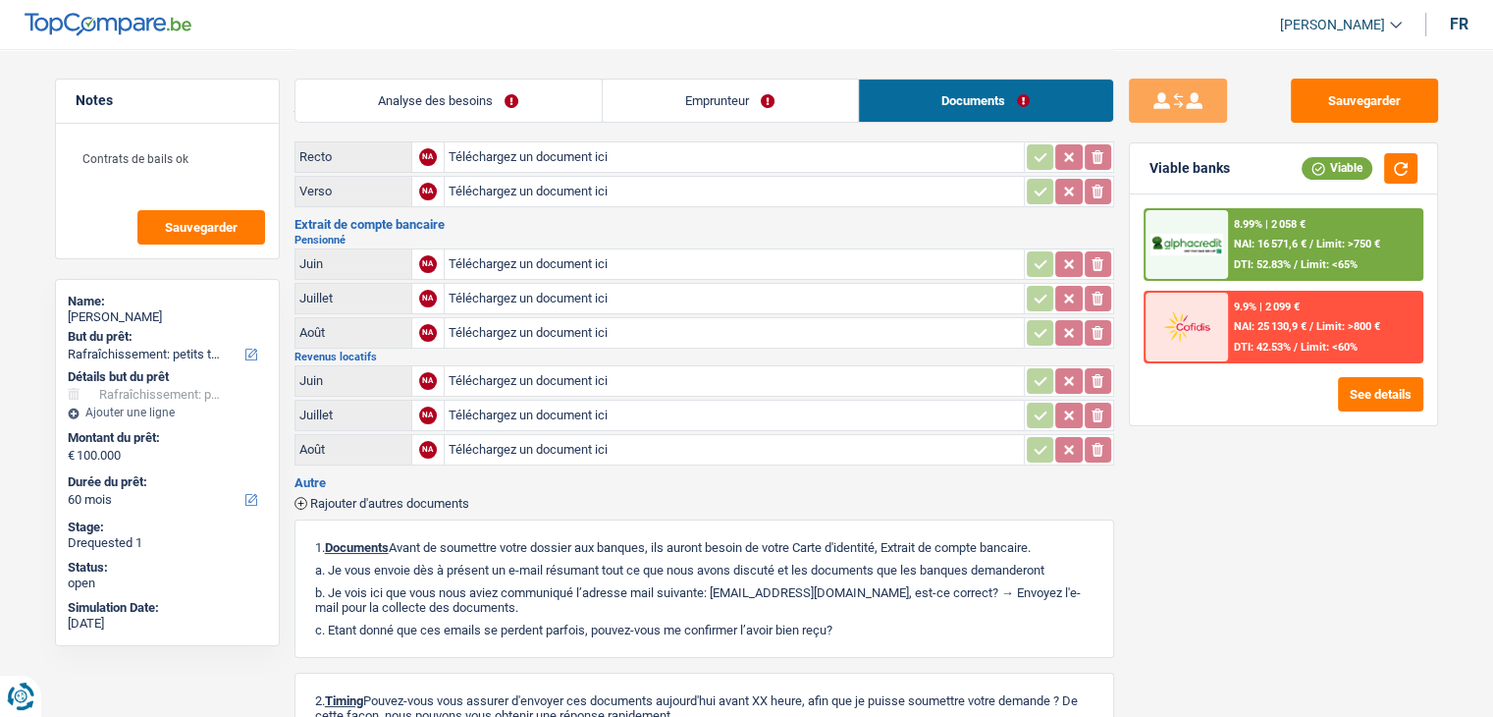
scroll to position [98, 0]
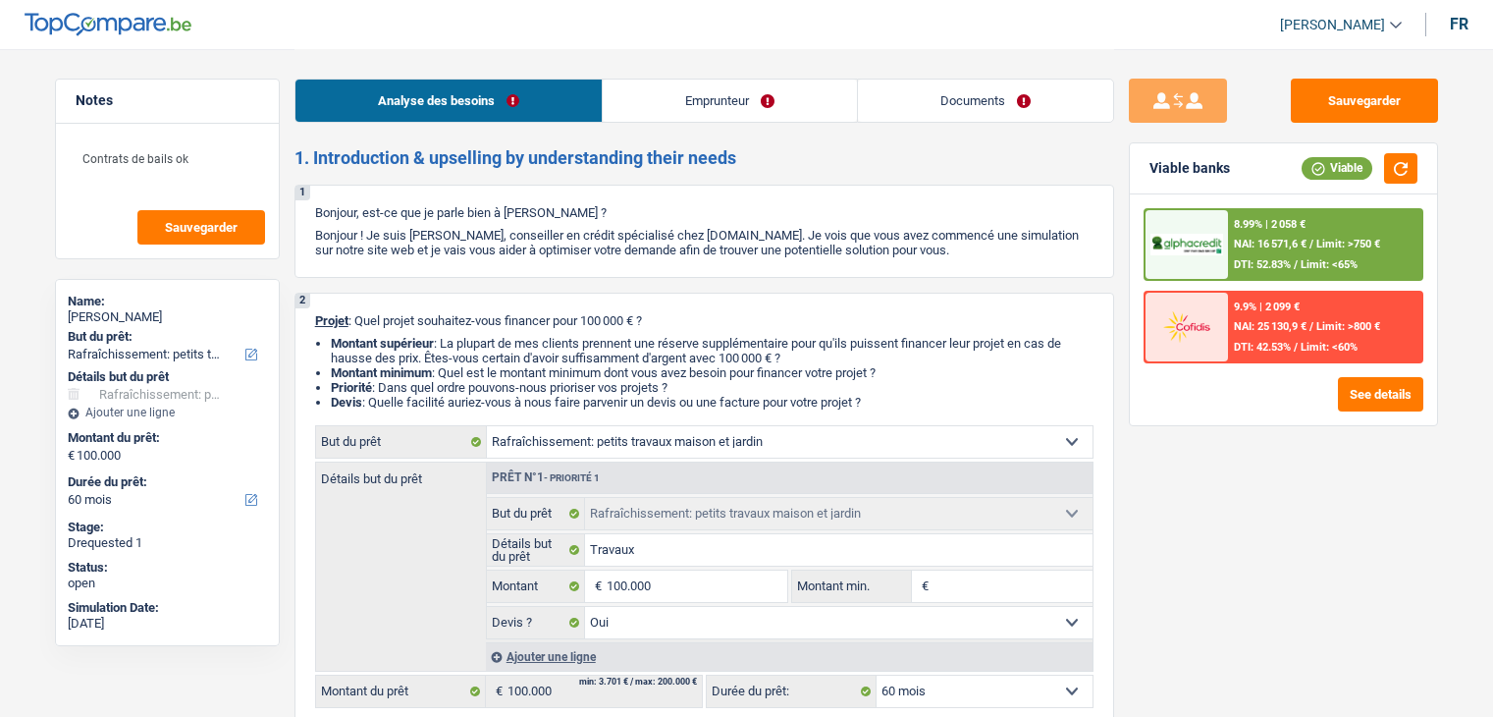
select select "houseOrGarden"
select select "60"
select select "houseOrGarden"
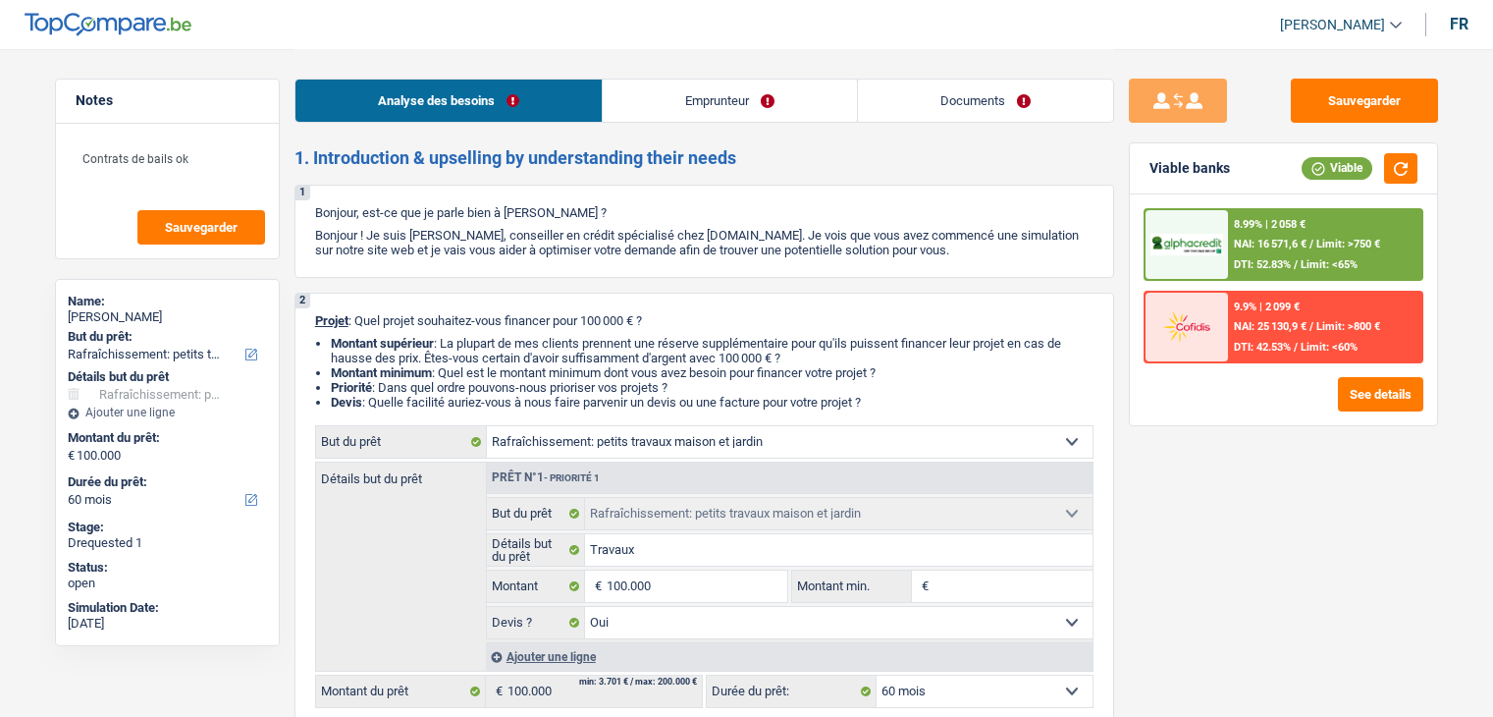
select select "yes"
select select "60"
select select "retired"
select select "rentalIncome"
select select "pension"
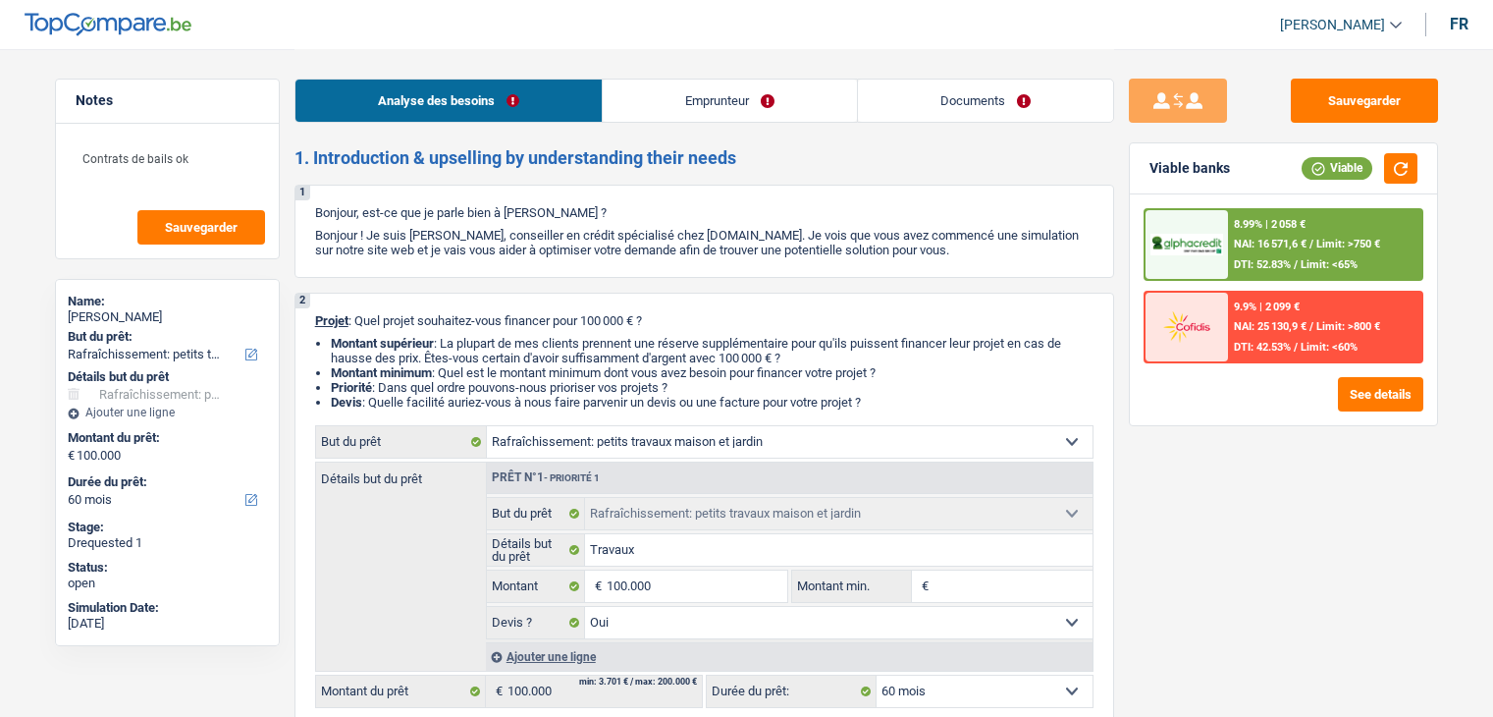
select select "ownerWithoutMortgage"
select select "houseOrGarden"
select select "yes"
select select "60"
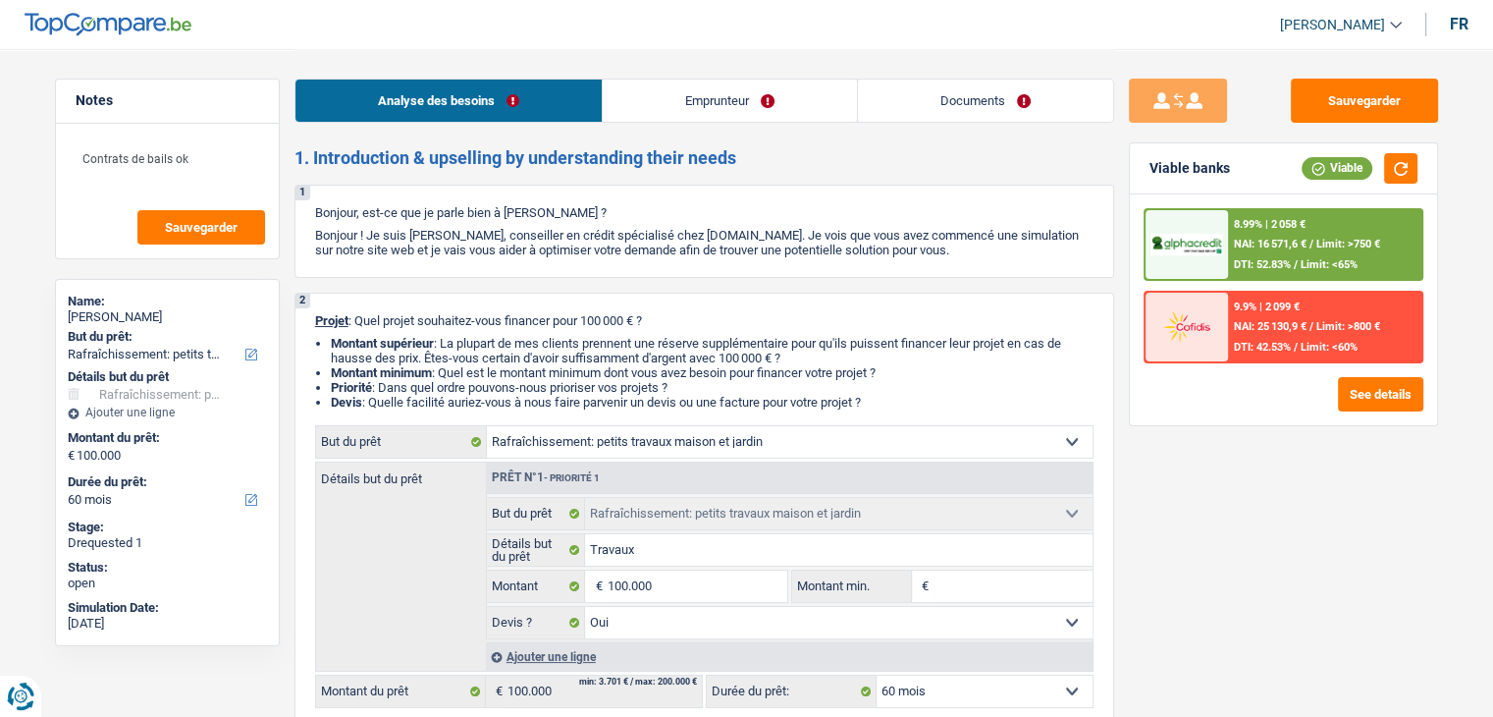
drag, startPoint x: 949, startPoint y: 103, endPoint x: 1194, endPoint y: 491, distance: 458.4
click at [949, 103] on link "Documents" at bounding box center [985, 101] width 255 height 42
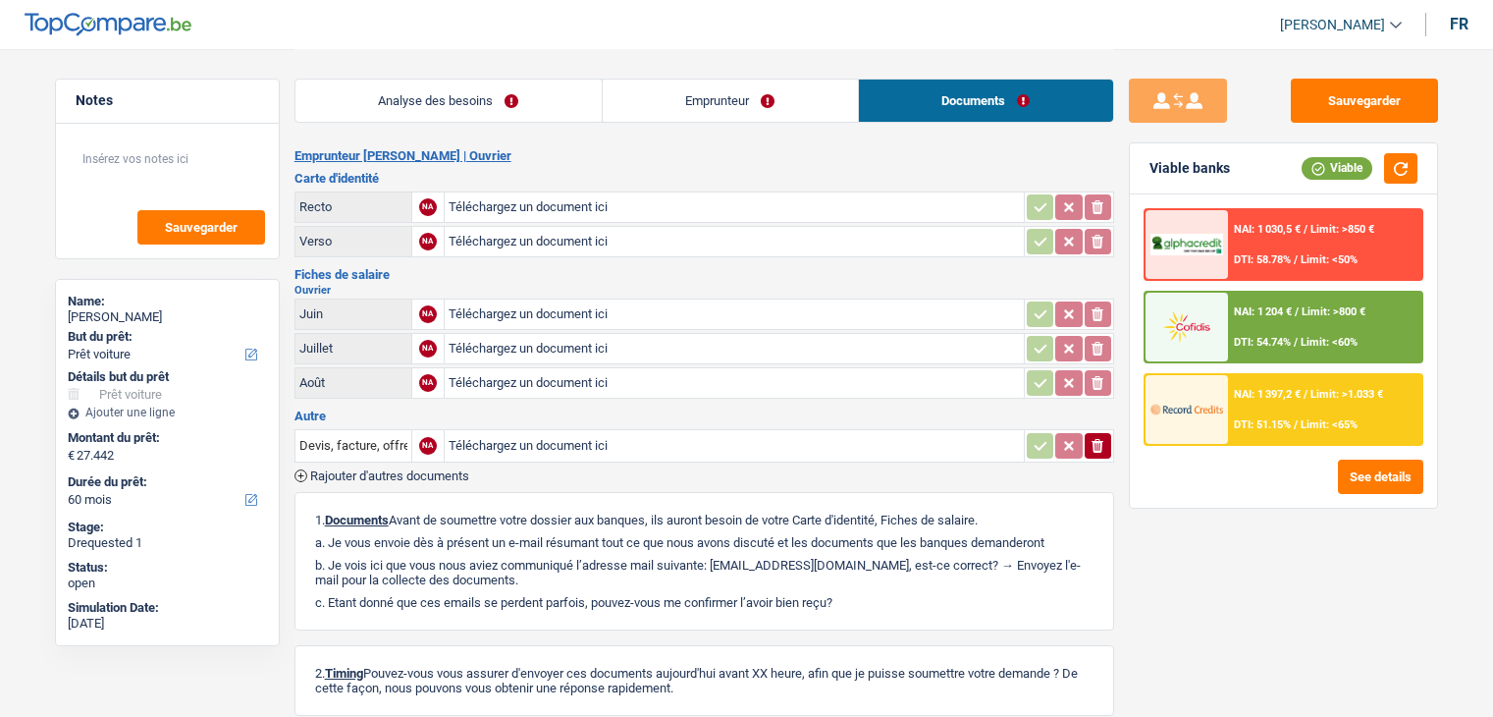
select select "car"
select select "60"
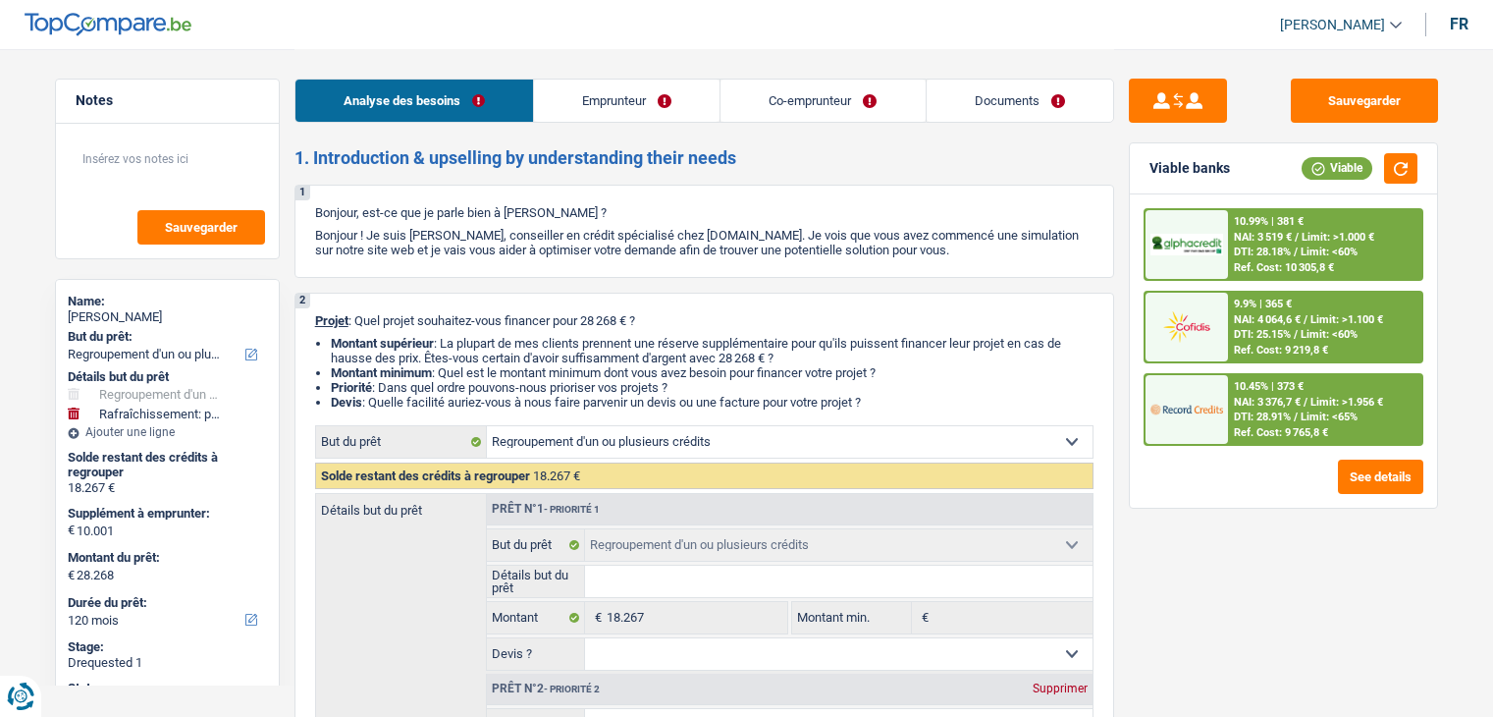
select select "refinancing"
select select "houseOrGarden"
select select "120"
select select "refinancing"
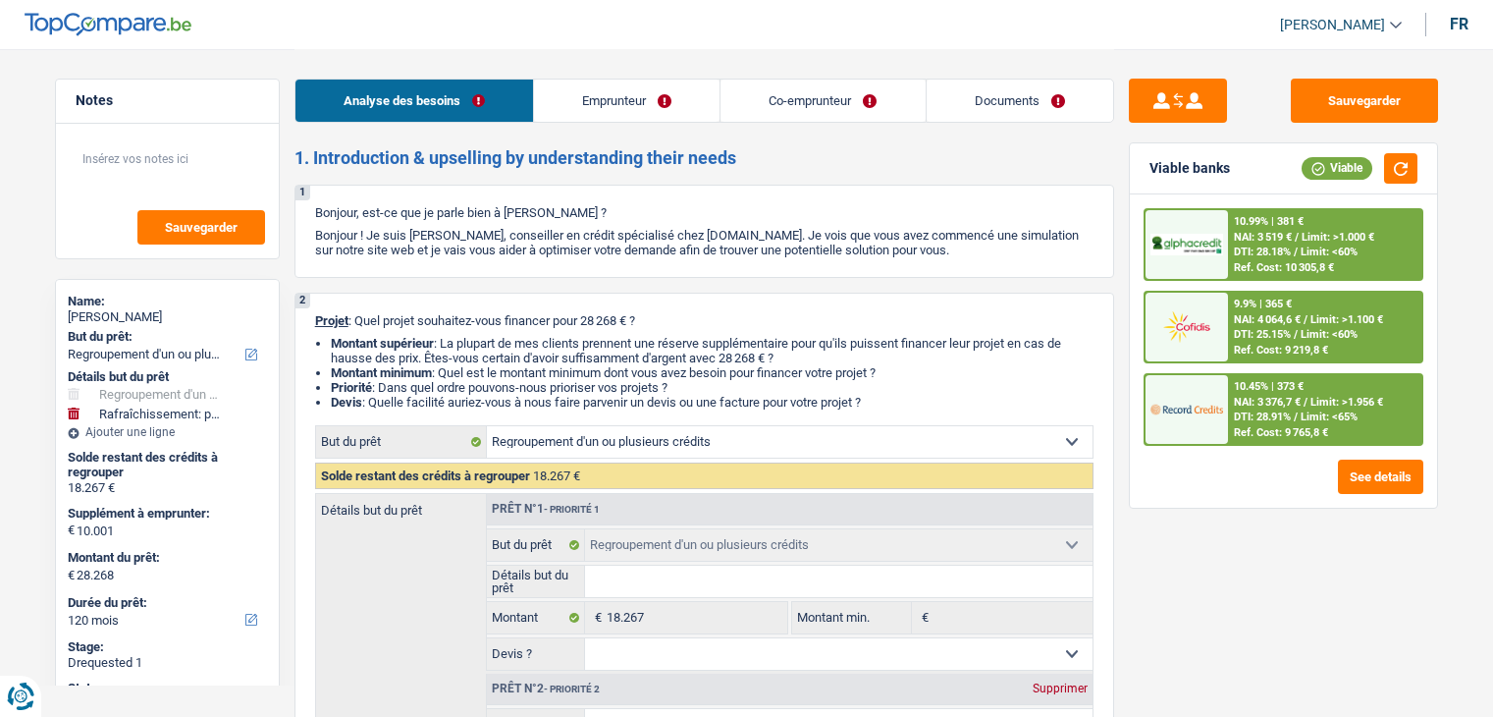
select select "refinancing"
select select "houseOrGarden"
select select "yes"
select select "120"
select select "worker"
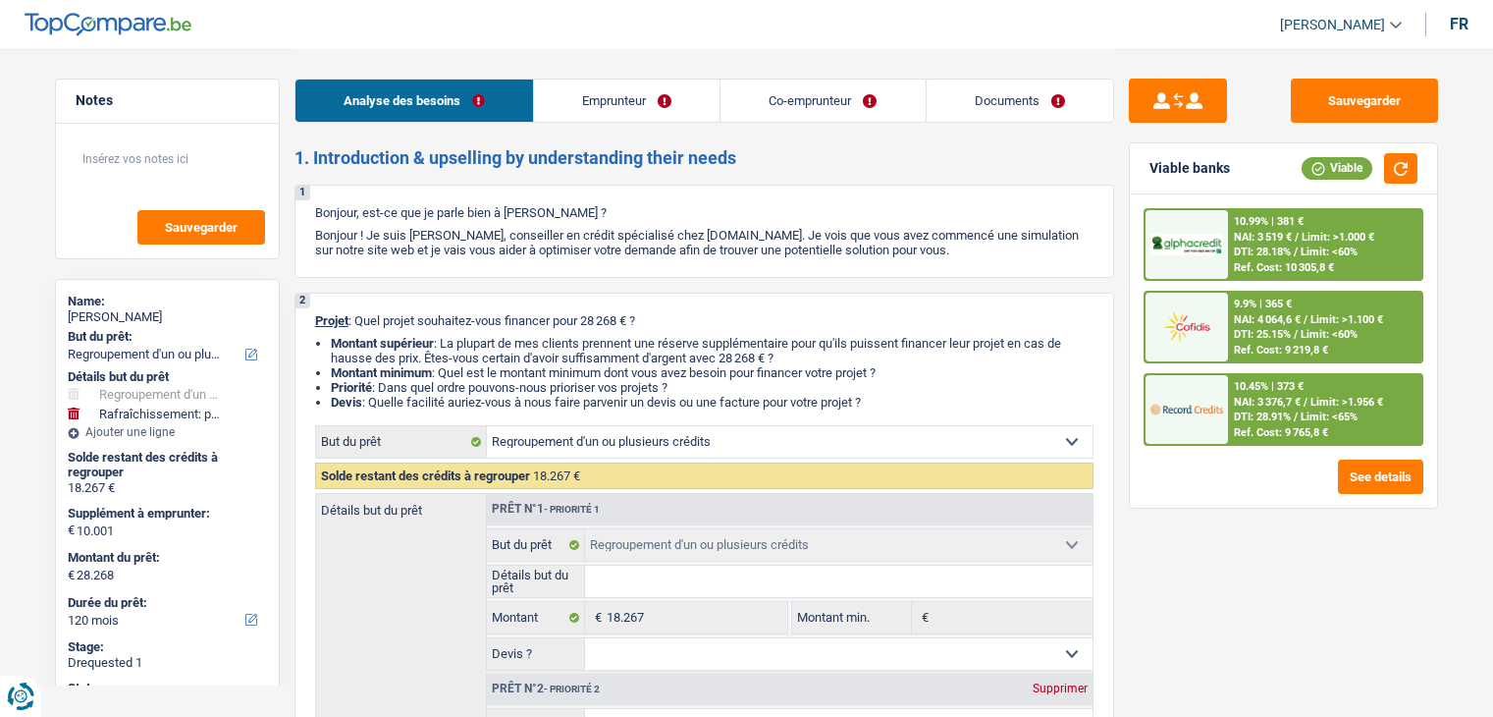
select select "independent"
select select "familyAllowances"
select select "netSalary"
select select "mealVouchers"
select select "netSalary"
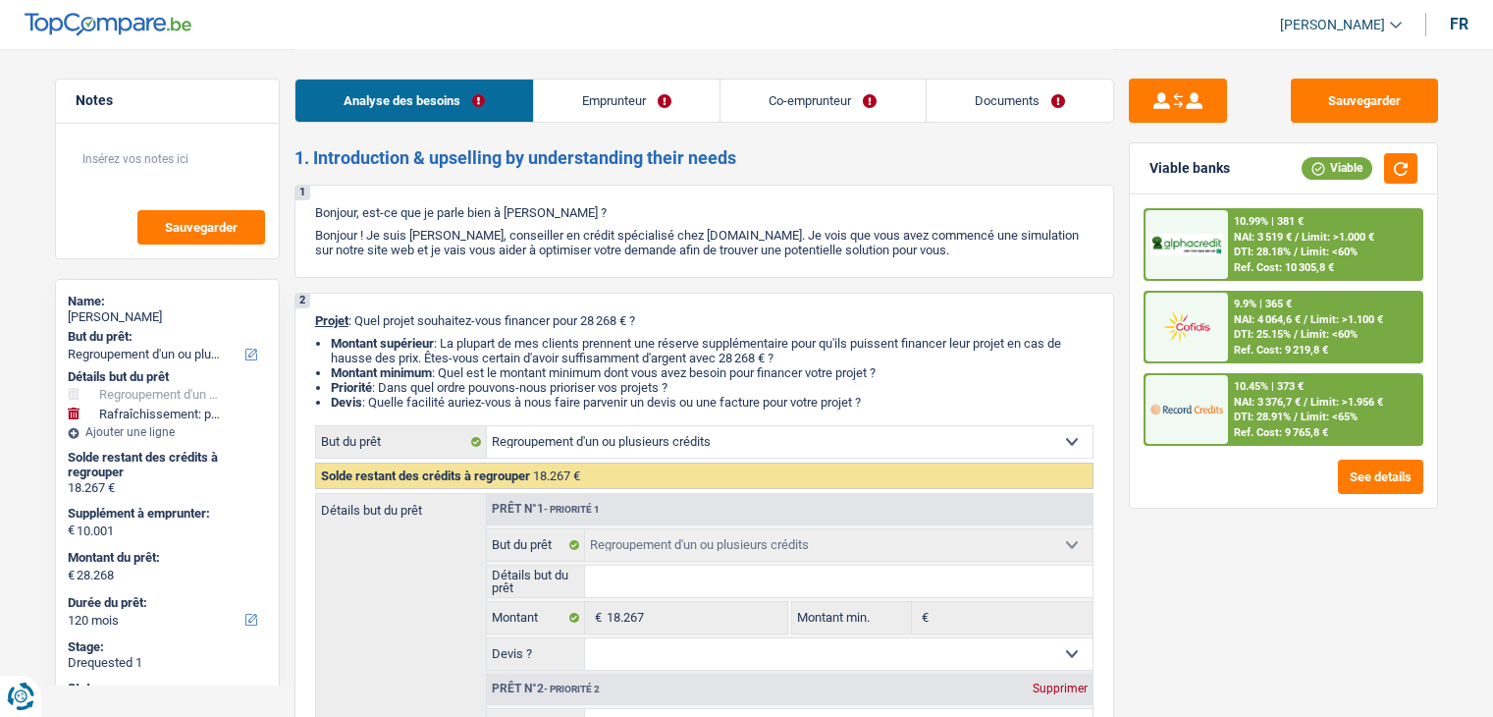
select select "ownerWithMortgage"
select select "mortgage"
select select "360"
select select "personalLoan"
select select "other"
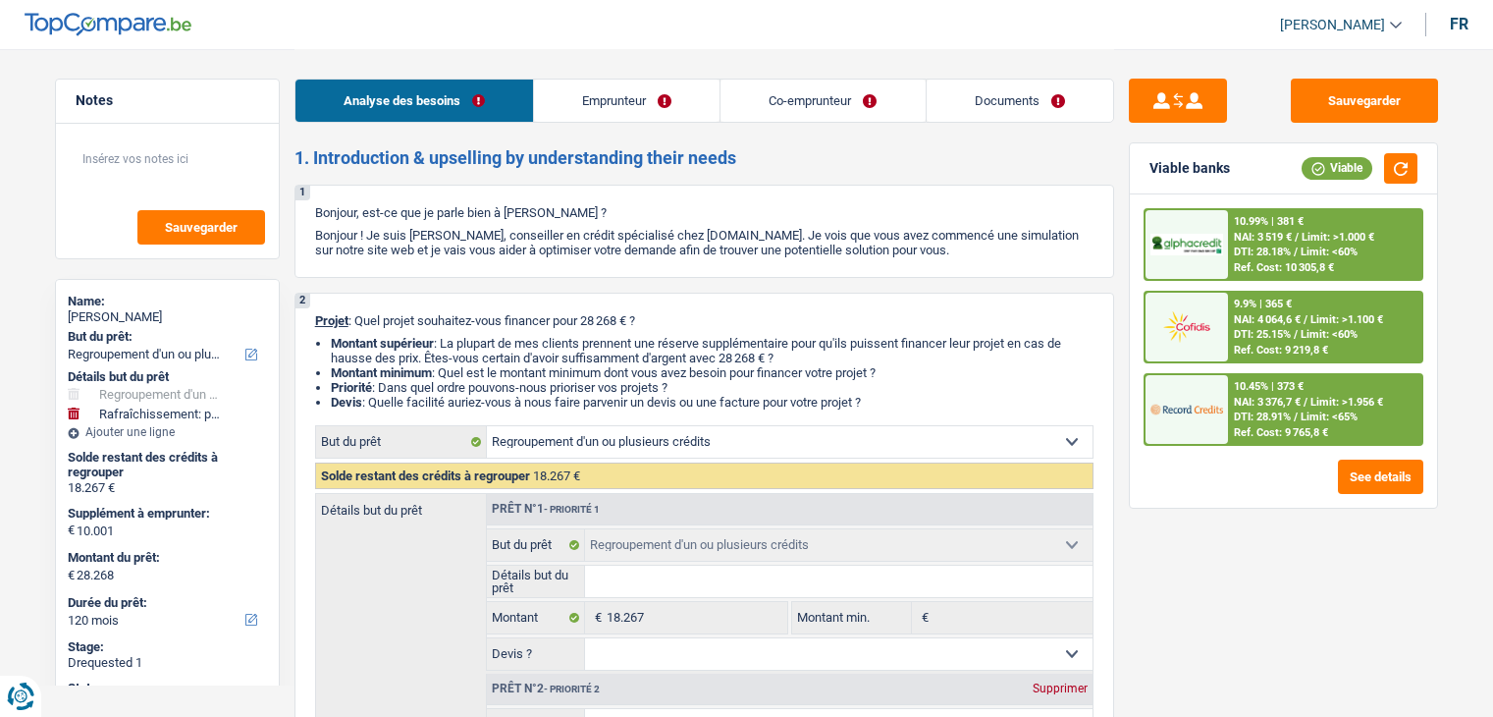
select select "84"
select select "cardOrCredit"
select select "refinancing"
select select "houseOrGarden"
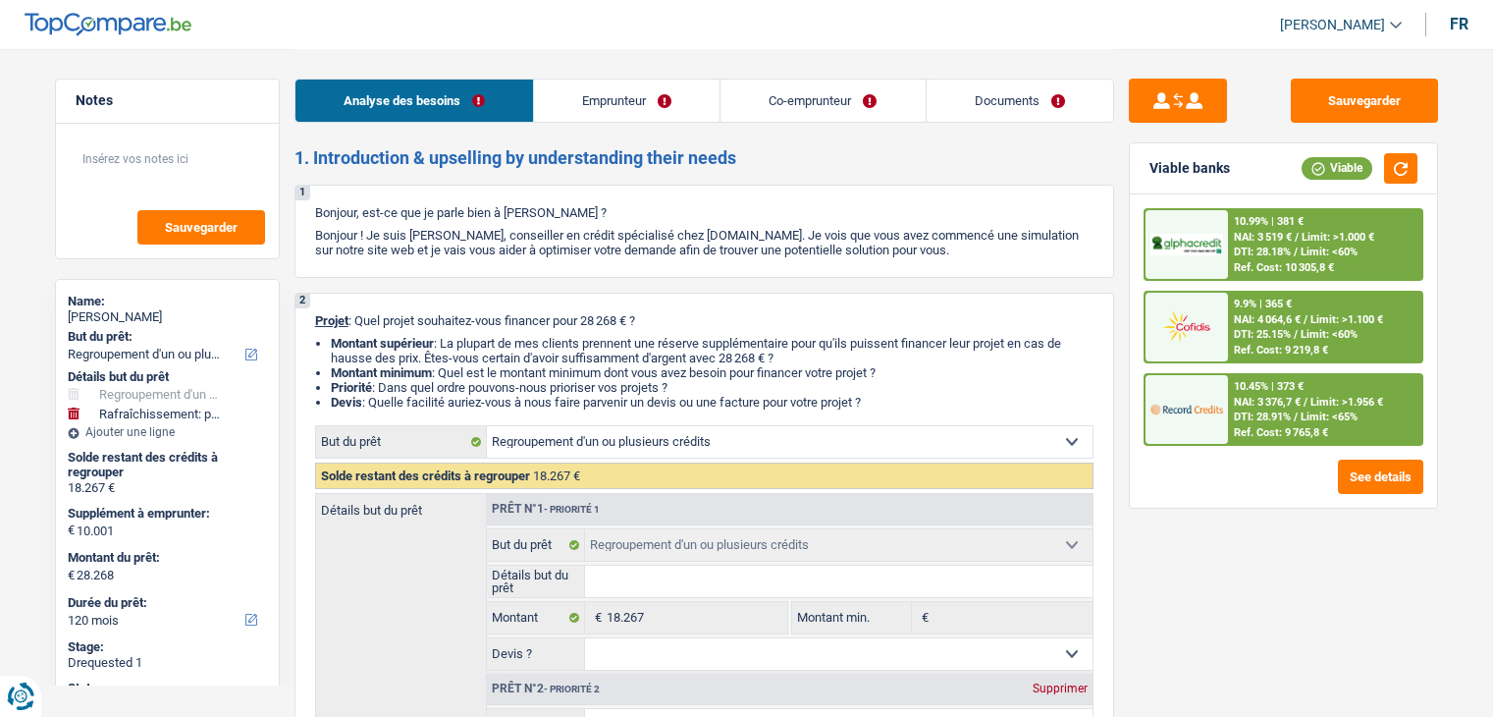
select select "yes"
select select "120"
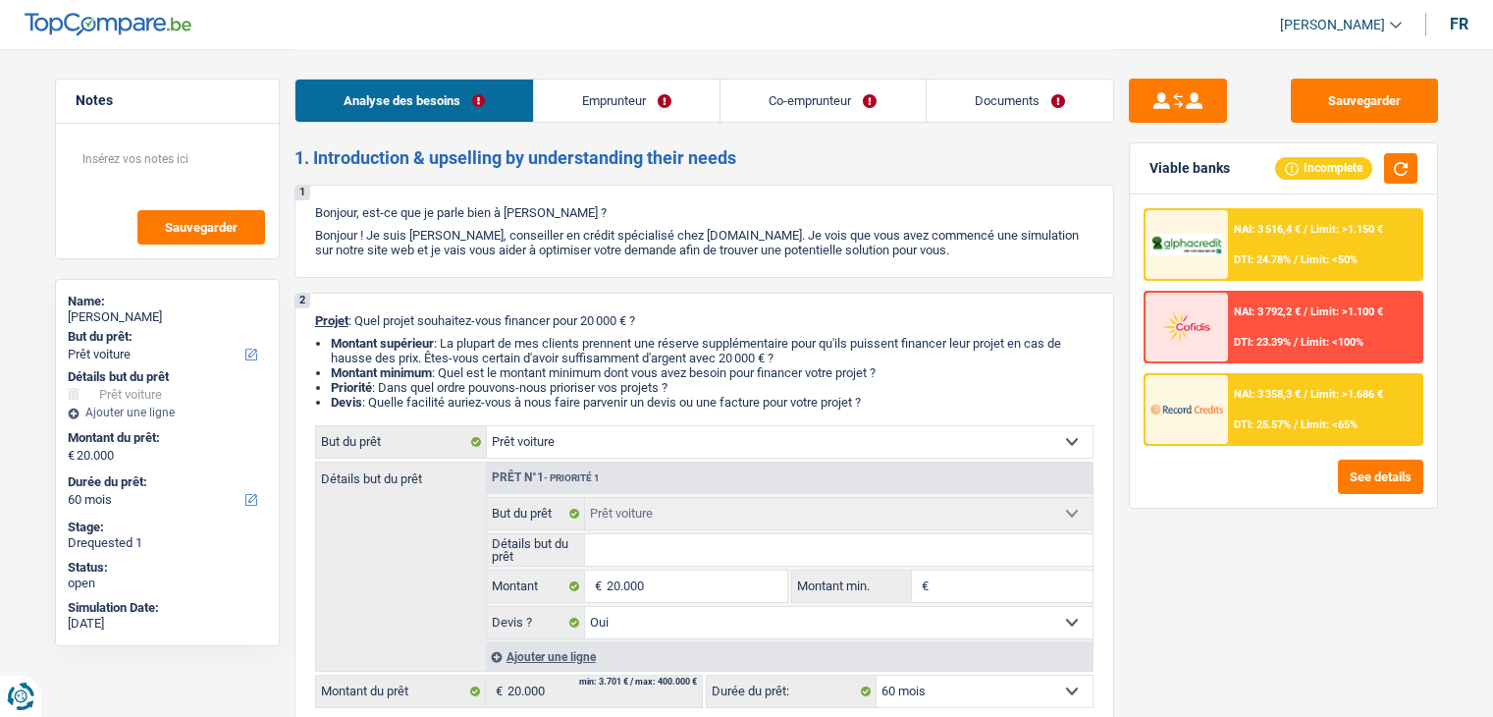
select select "car"
select select "60"
select select "car"
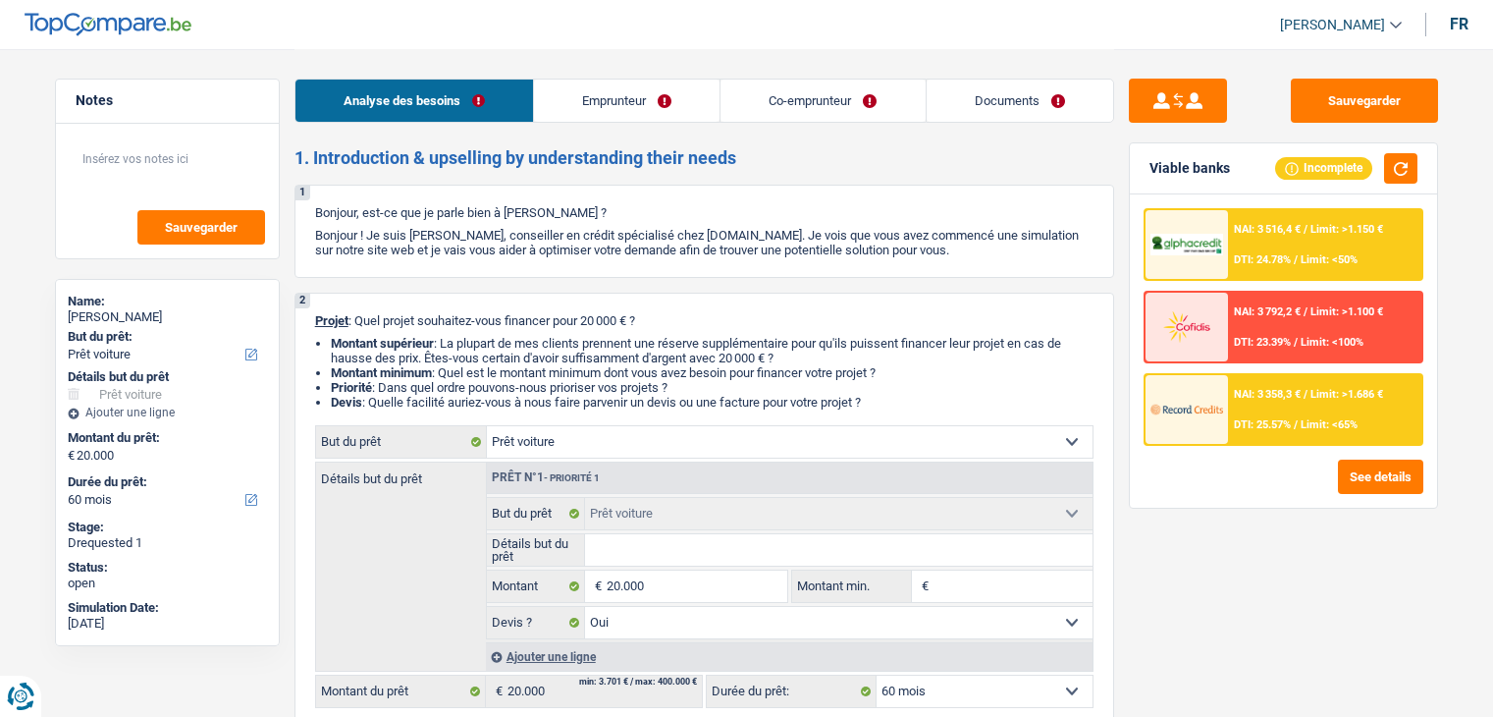
select select "yes"
select select "60"
select select "worker"
select select "independent"
select select "netSalary"
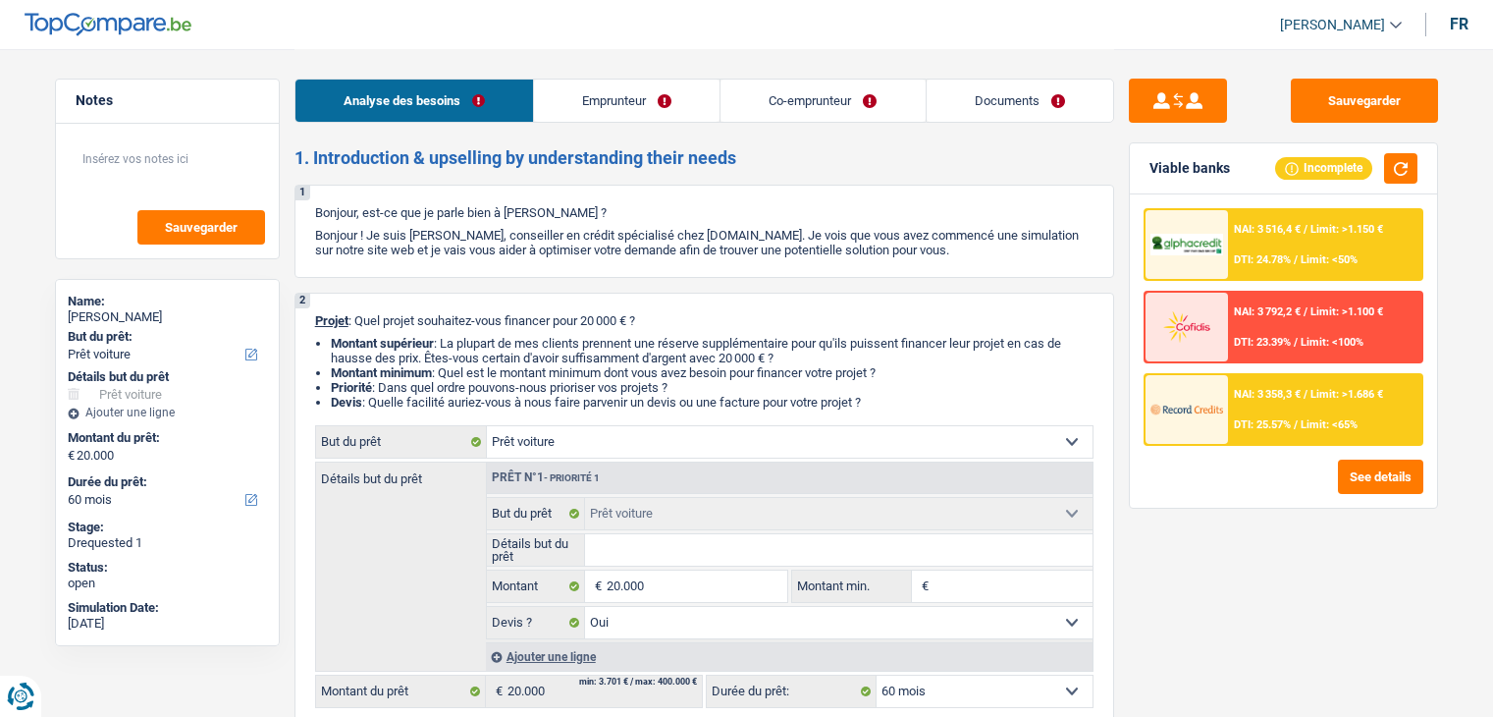
select select "familyAllowances"
select select "netSalary"
select select "rents"
select select "car"
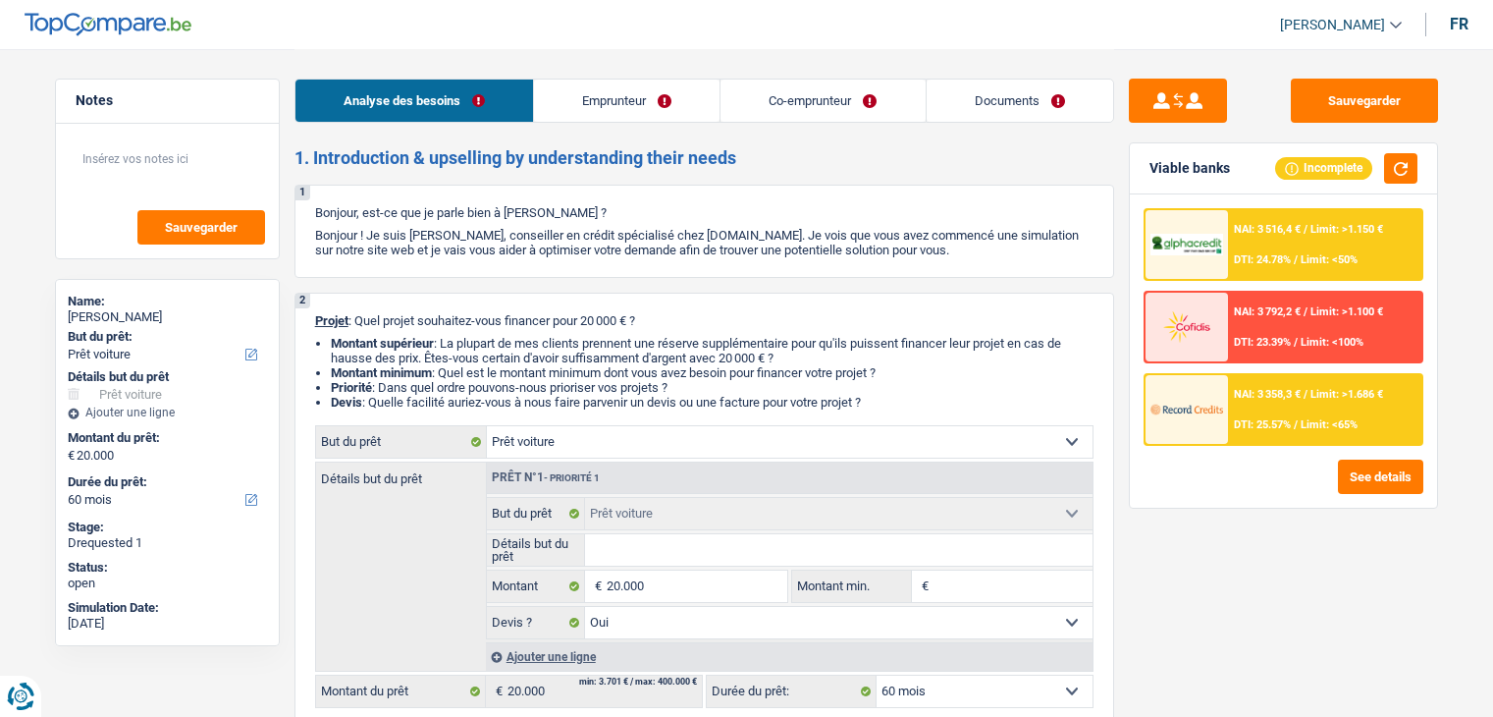
select select "yes"
select select "60"
